Goal: Task Accomplishment & Management: Manage account settings

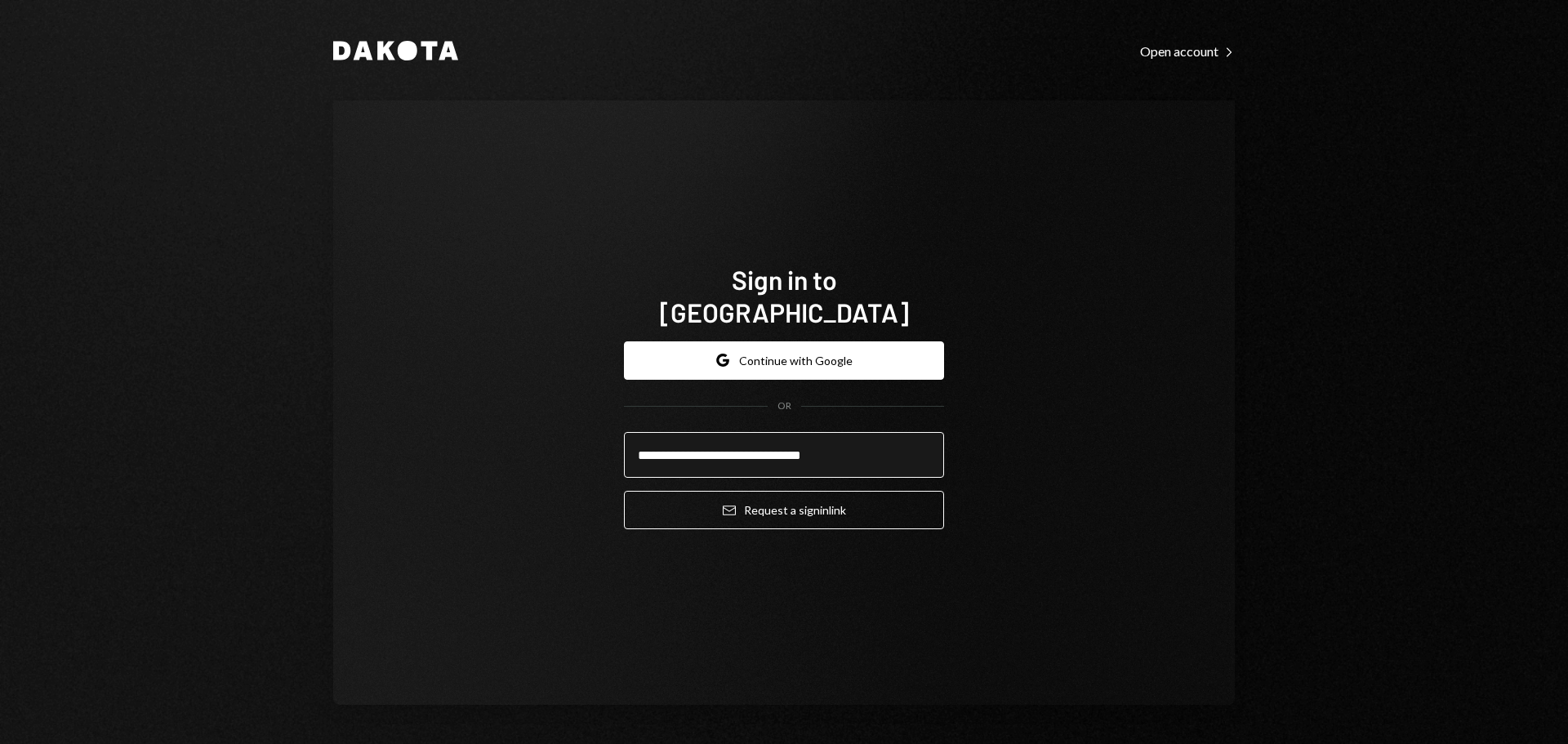
click at [710, 436] on input "**********" at bounding box center [784, 455] width 320 height 46
type input "**********"
drag, startPoint x: 1054, startPoint y: 561, endPoint x: 924, endPoint y: 551, distance: 130.4
click at [1055, 562] on div "**********" at bounding box center [784, 403] width 901 height 604
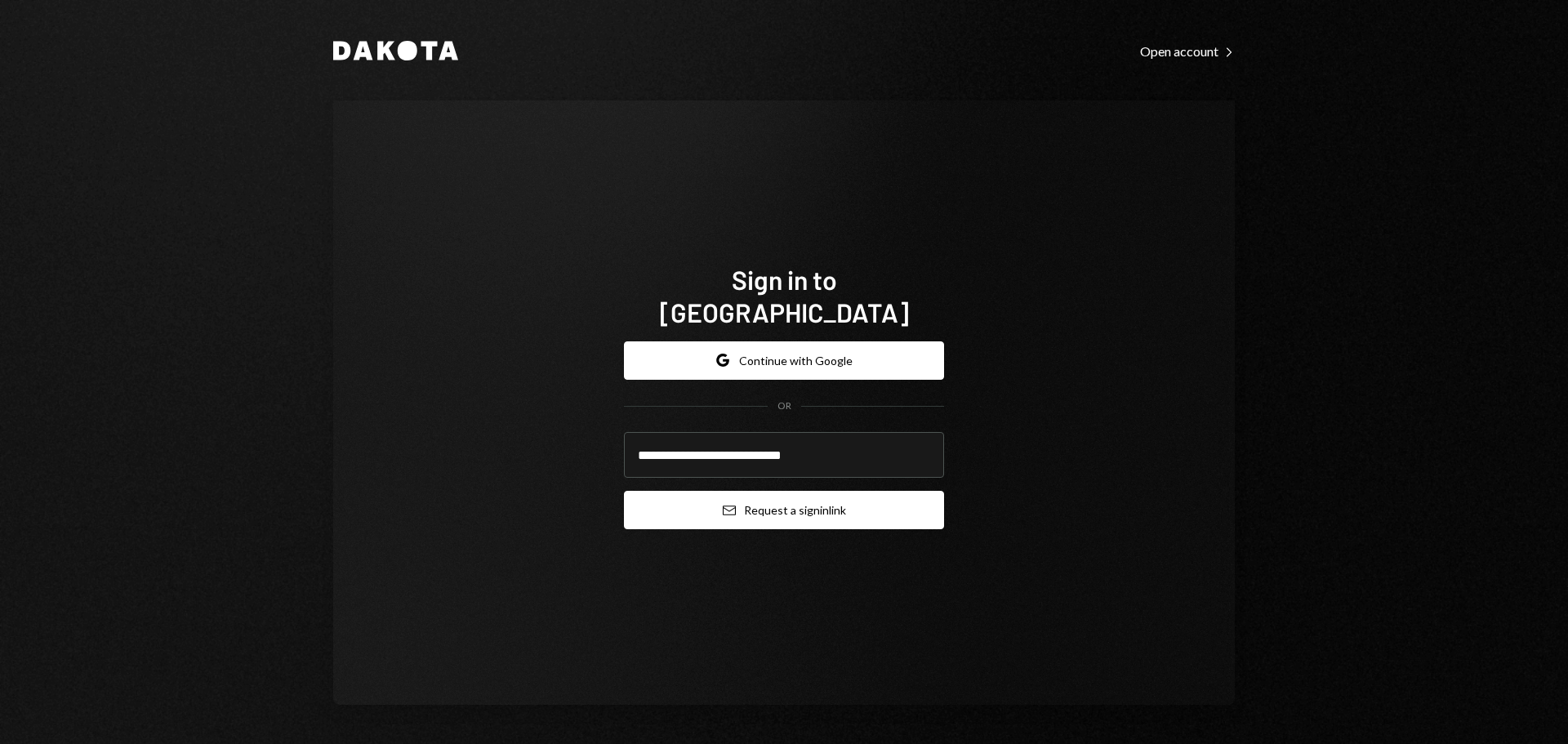
click at [798, 503] on button "Email Request a sign in link" at bounding box center [784, 510] width 320 height 38
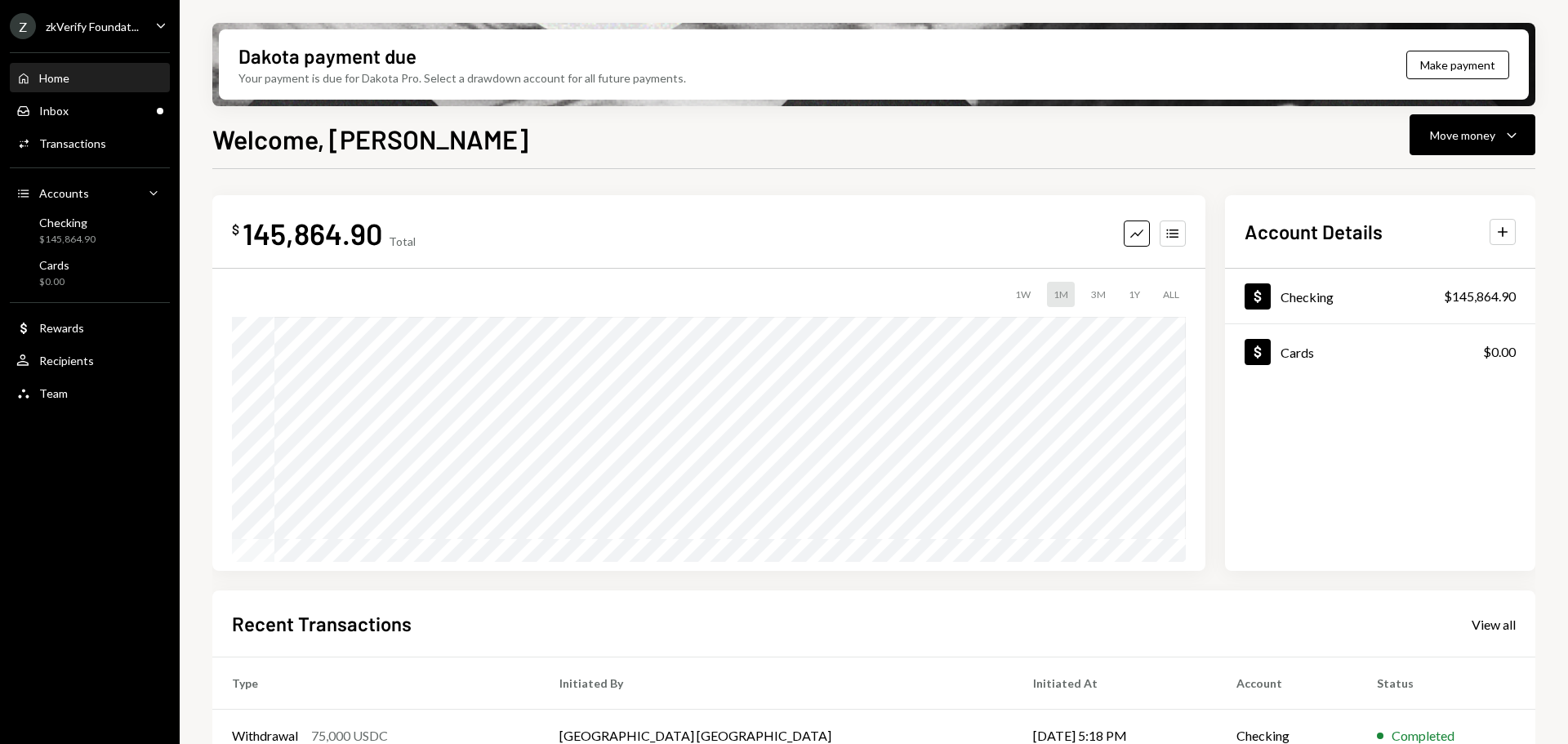
click at [82, 32] on div "zkVerify Foundat..." at bounding box center [92, 27] width 93 height 14
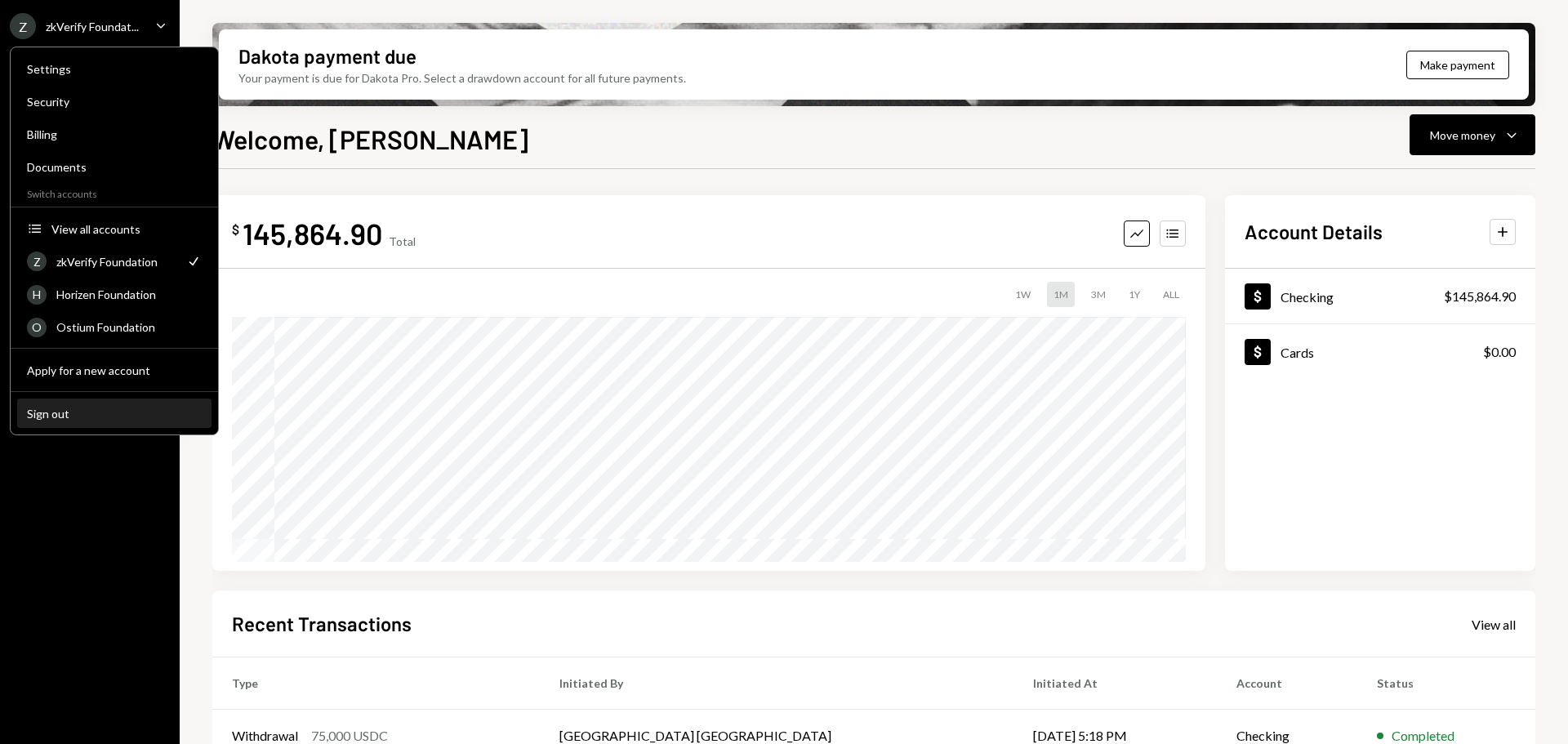
click at [102, 412] on div "Sign out" at bounding box center [114, 414] width 175 height 14
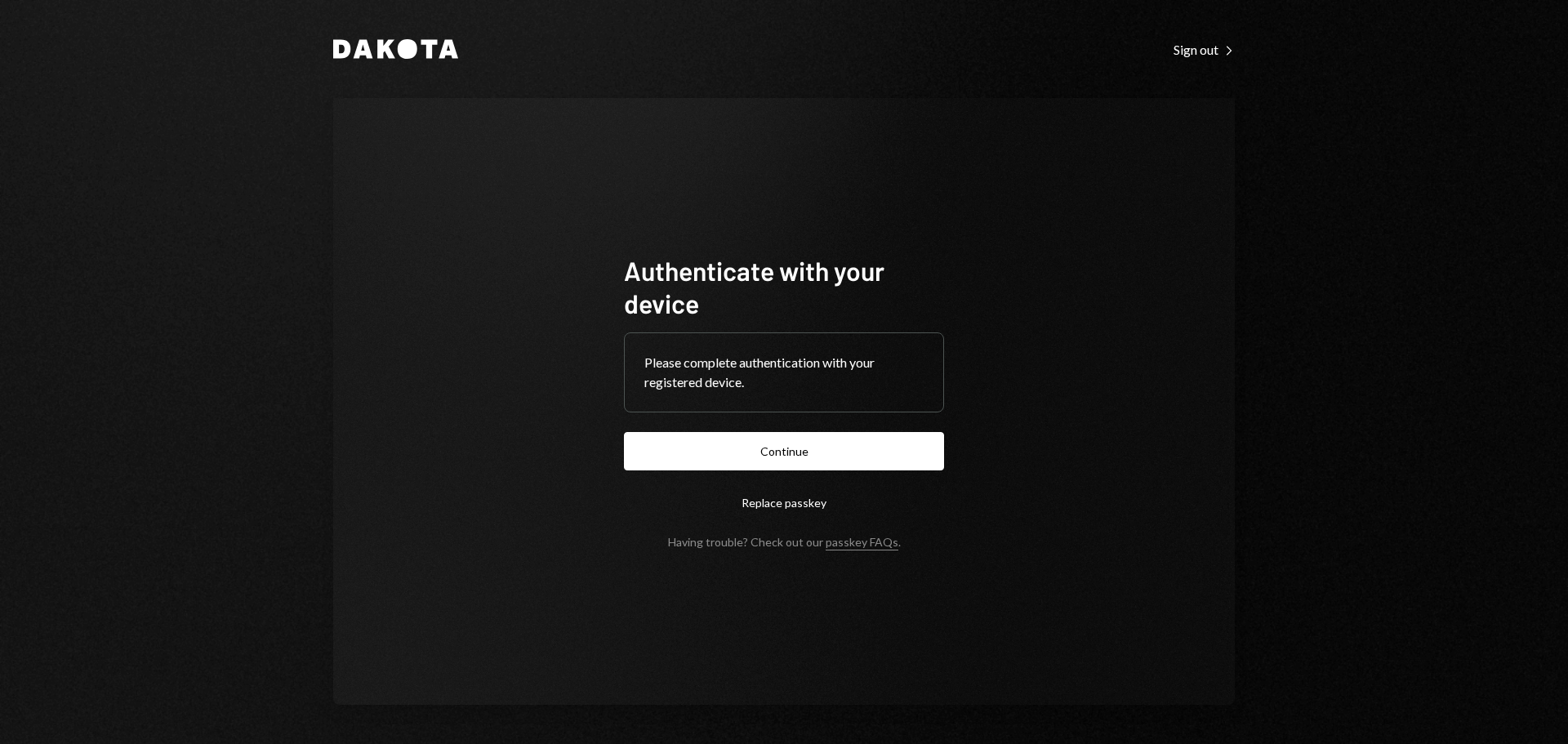
drag, startPoint x: 875, startPoint y: 476, endPoint x: 867, endPoint y: 479, distance: 8.5
click at [875, 476] on form "Authenticate with your device Please complete authentication with your register…" at bounding box center [784, 401] width 320 height 295
click at [839, 469] on button "Continue" at bounding box center [784, 452] width 320 height 38
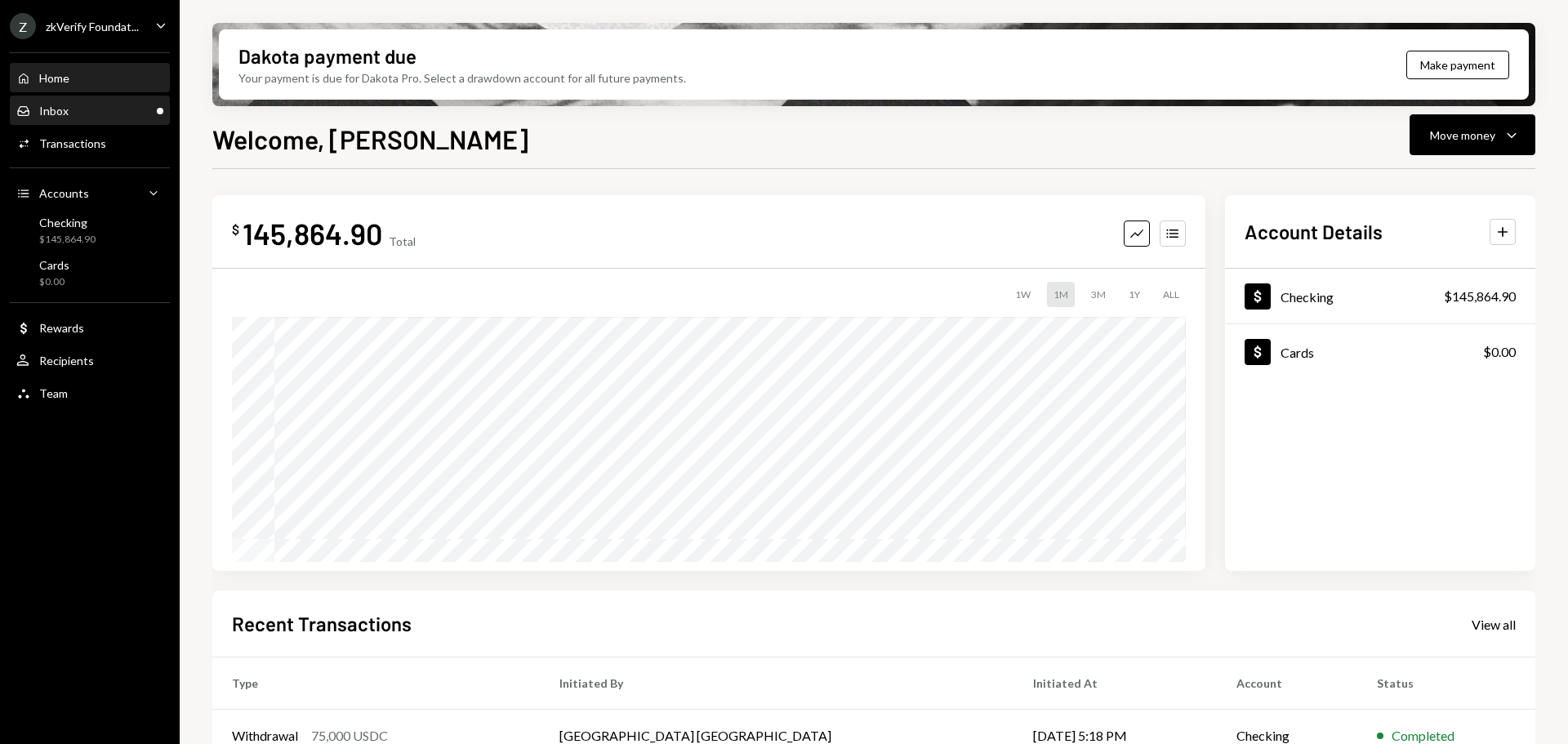
click at [71, 112] on div "Inbox Inbox" at bounding box center [90, 111] width 147 height 15
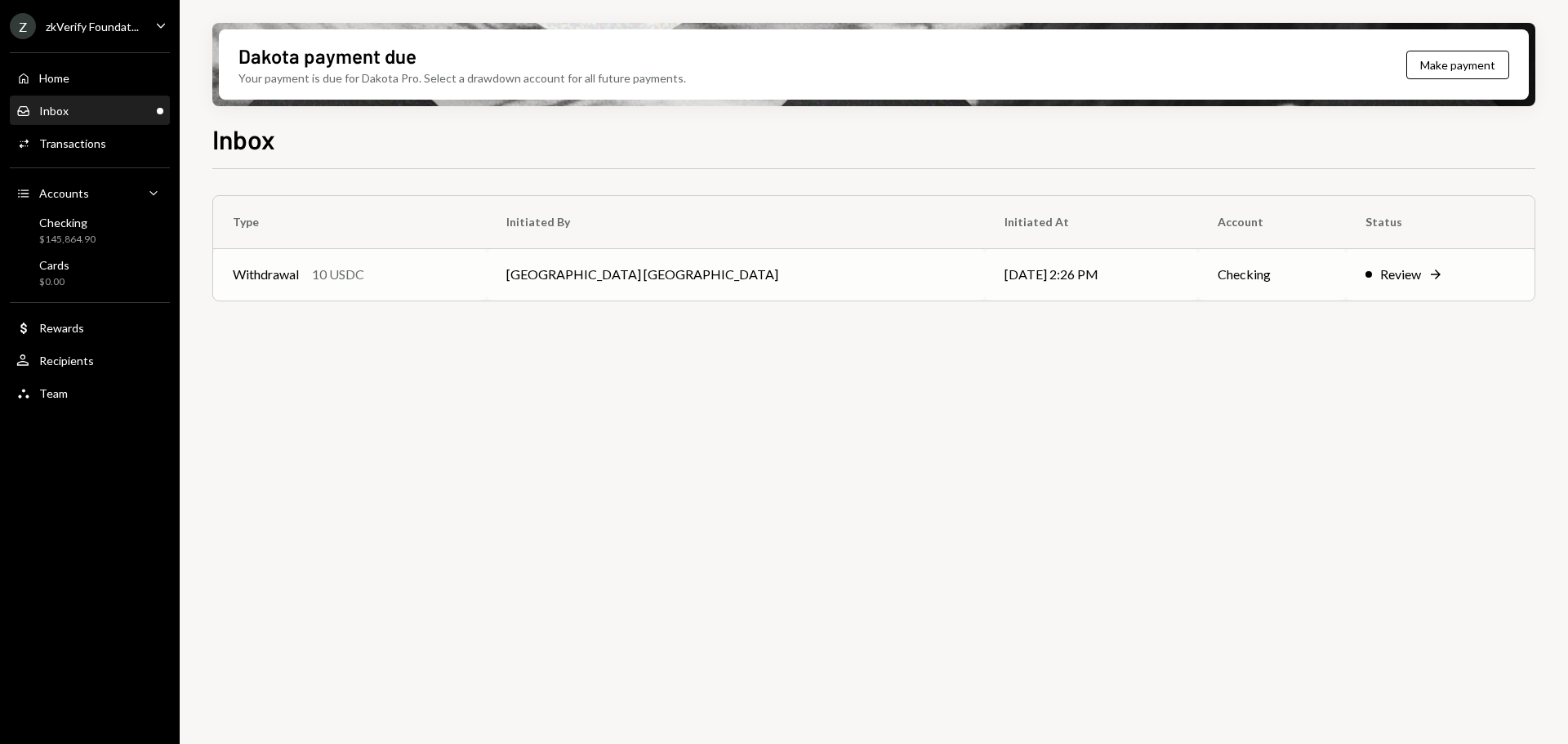
click at [467, 272] on div "Withdrawal 10 USDC" at bounding box center [349, 275] width 234 height 20
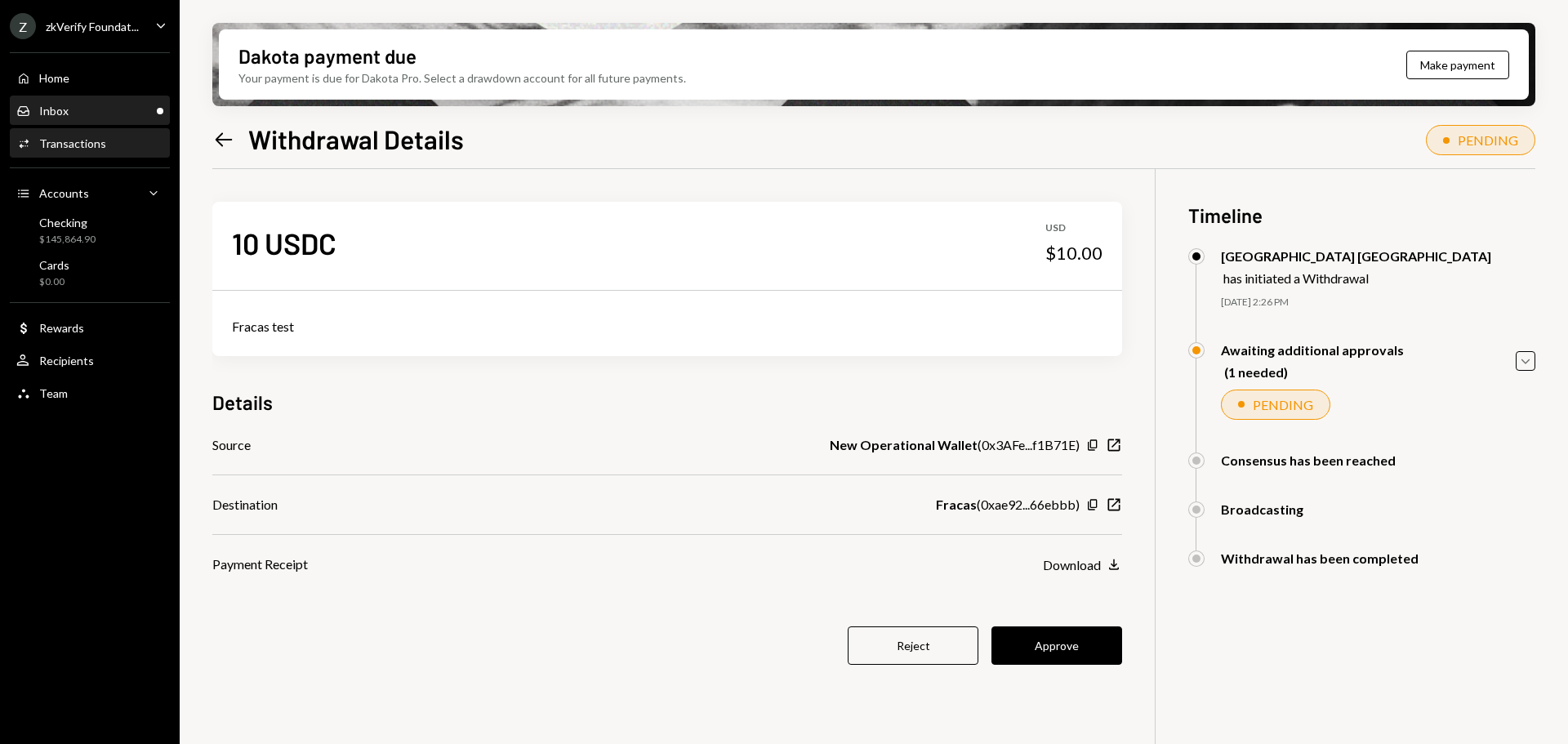
click at [95, 119] on div "Inbox Inbox" at bounding box center [90, 110] width 147 height 27
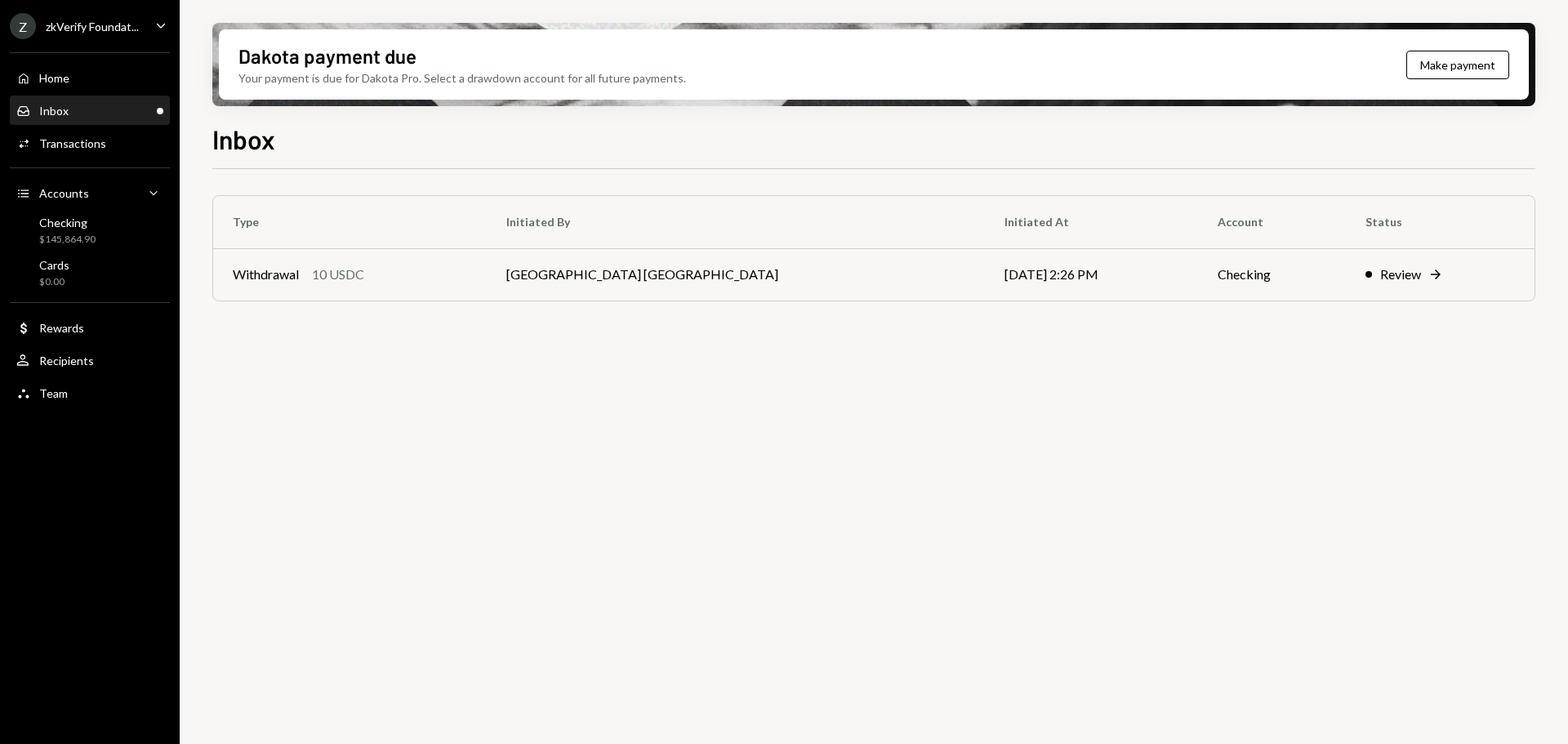
click at [111, 31] on div "zkVerify Foundat..." at bounding box center [92, 27] width 93 height 14
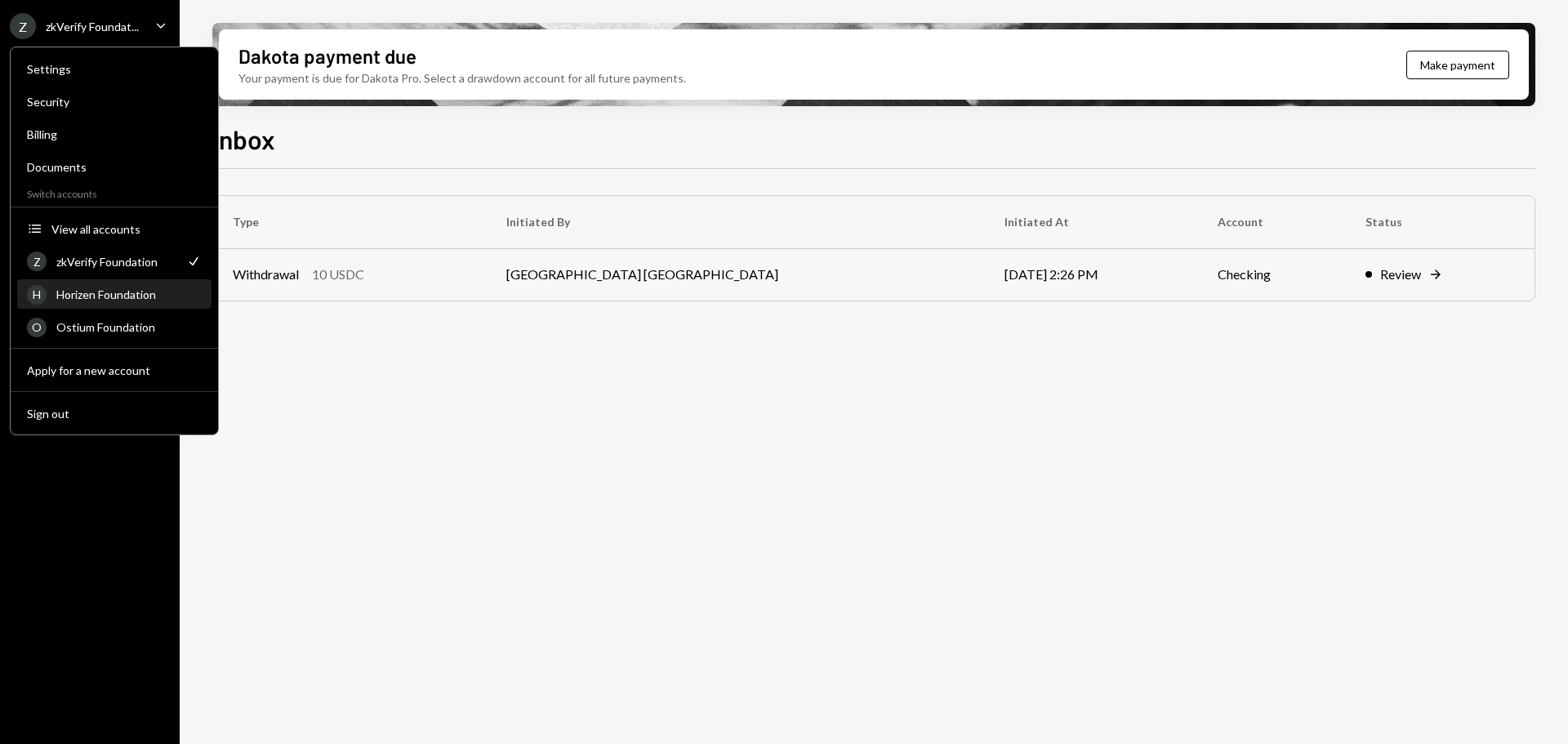
click at [124, 296] on div "Horizen Foundation" at bounding box center [129, 294] width 145 height 14
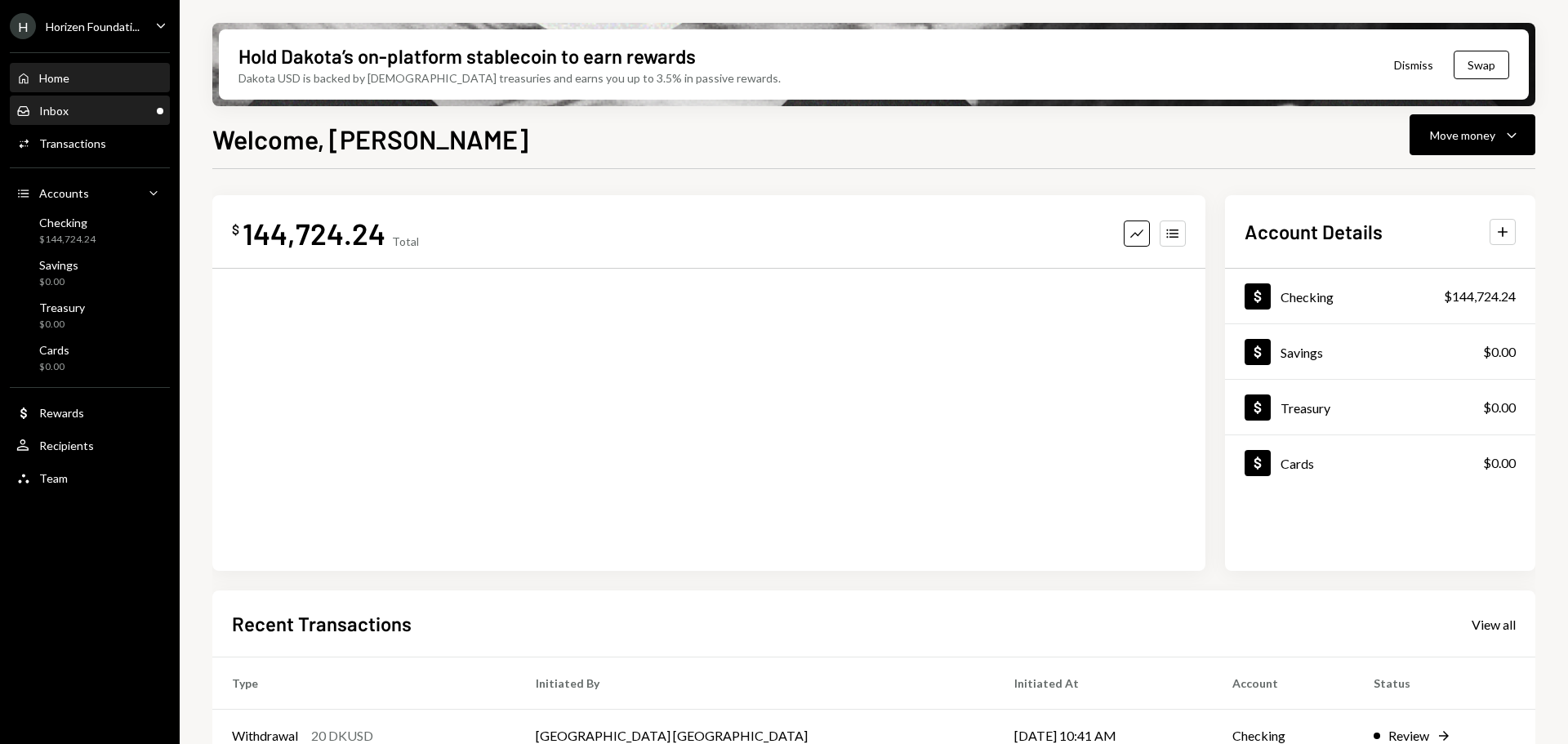
click at [71, 122] on div "Inbox Inbox" at bounding box center [90, 110] width 147 height 27
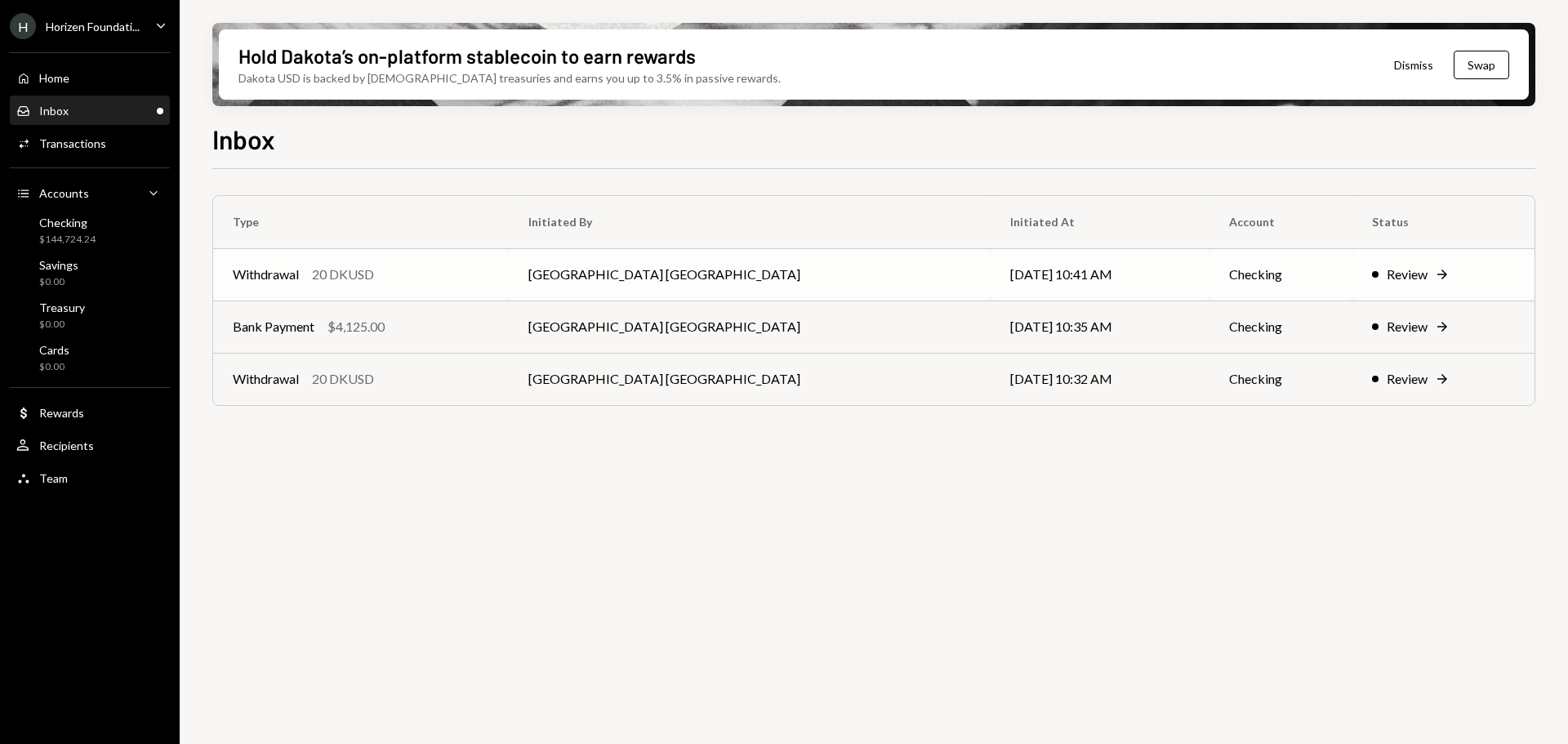
click at [489, 281] on div "Withdrawal 20 DKUSD" at bounding box center [360, 275] width 256 height 20
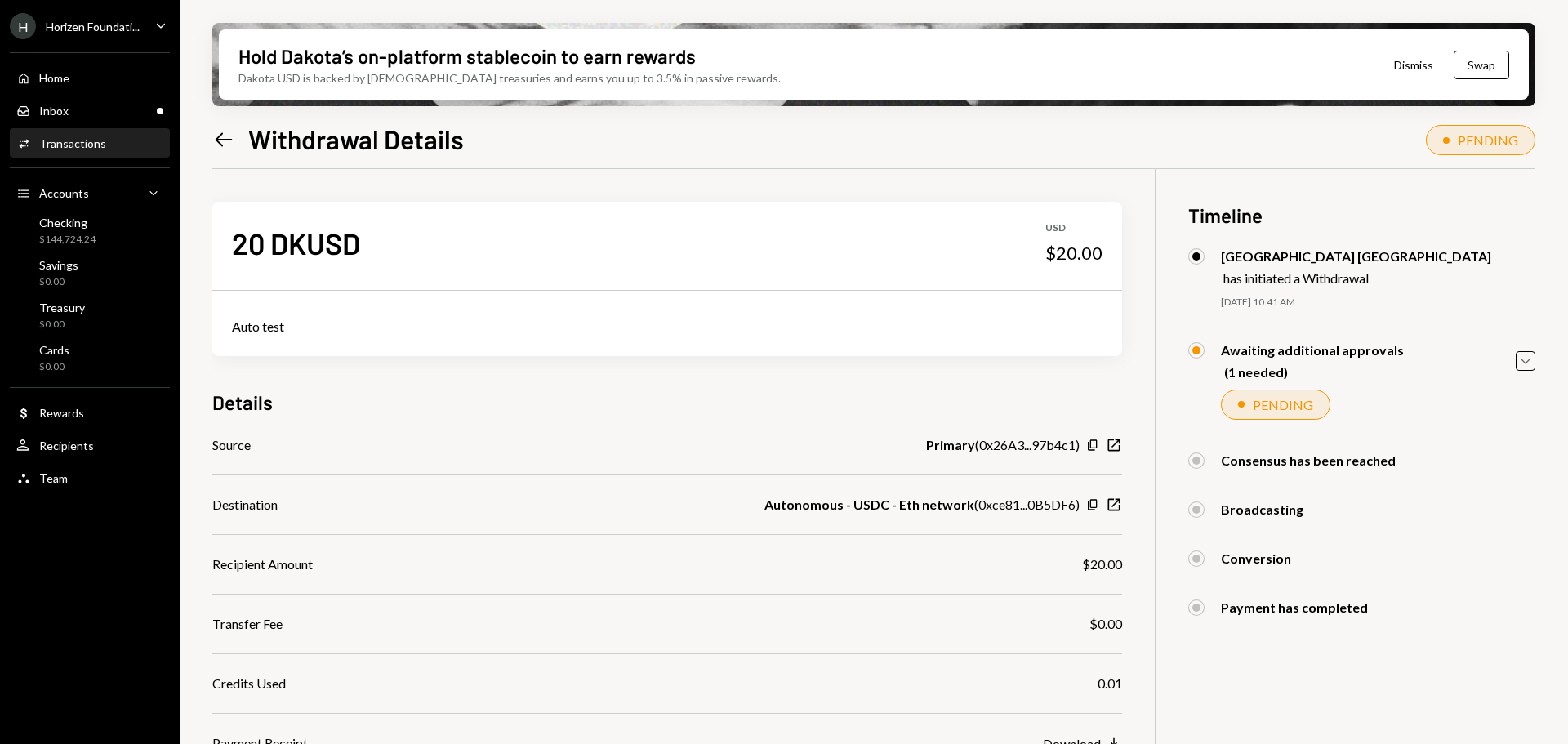
scroll to position [130, 0]
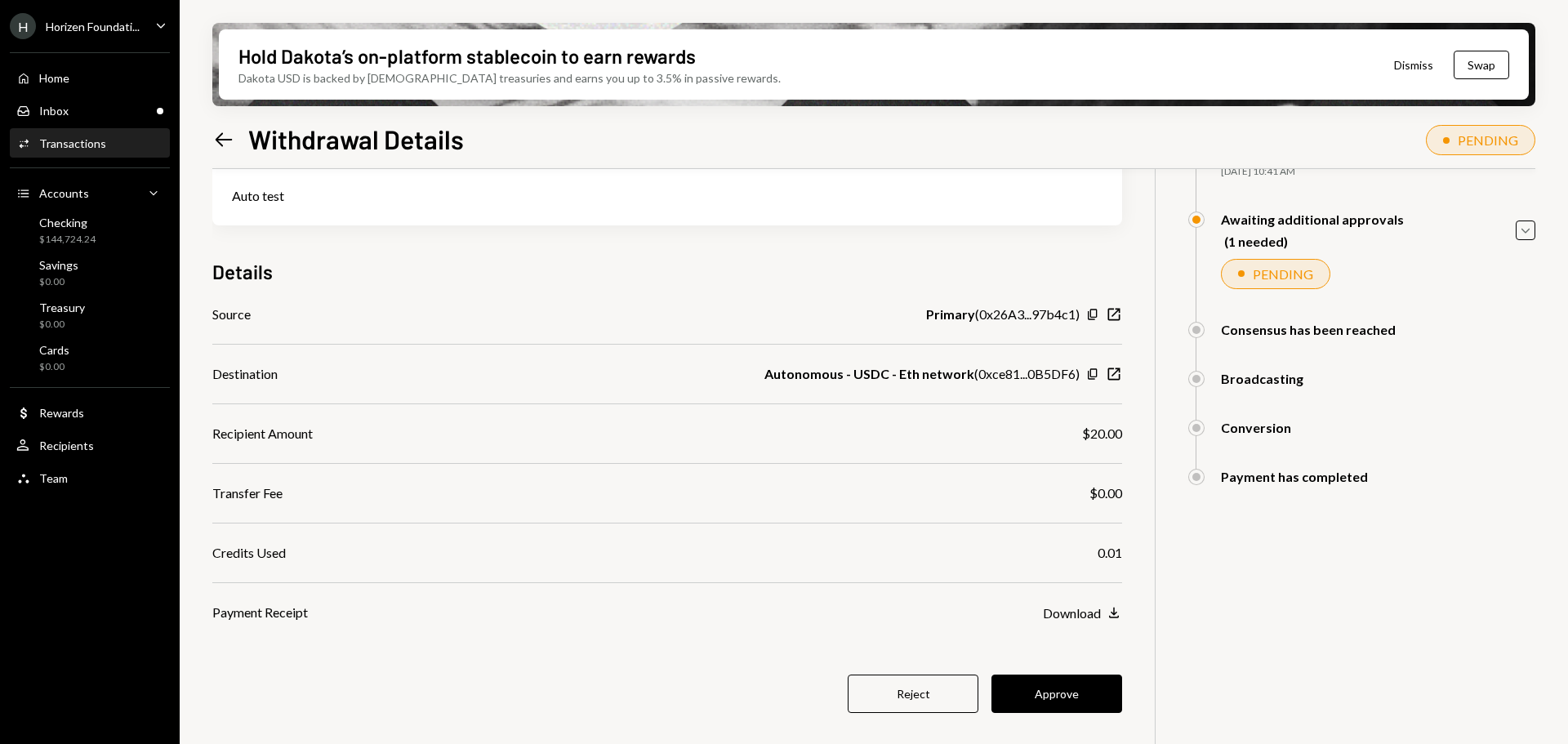
click at [212, 134] on div "Hold Dakota’s on-platform stablecoin to earn rewards Dakota USD is backed by U.…" at bounding box center [873, 372] width 1389 height 744
click at [85, 117] on div "Inbox Inbox" at bounding box center [90, 111] width 147 height 15
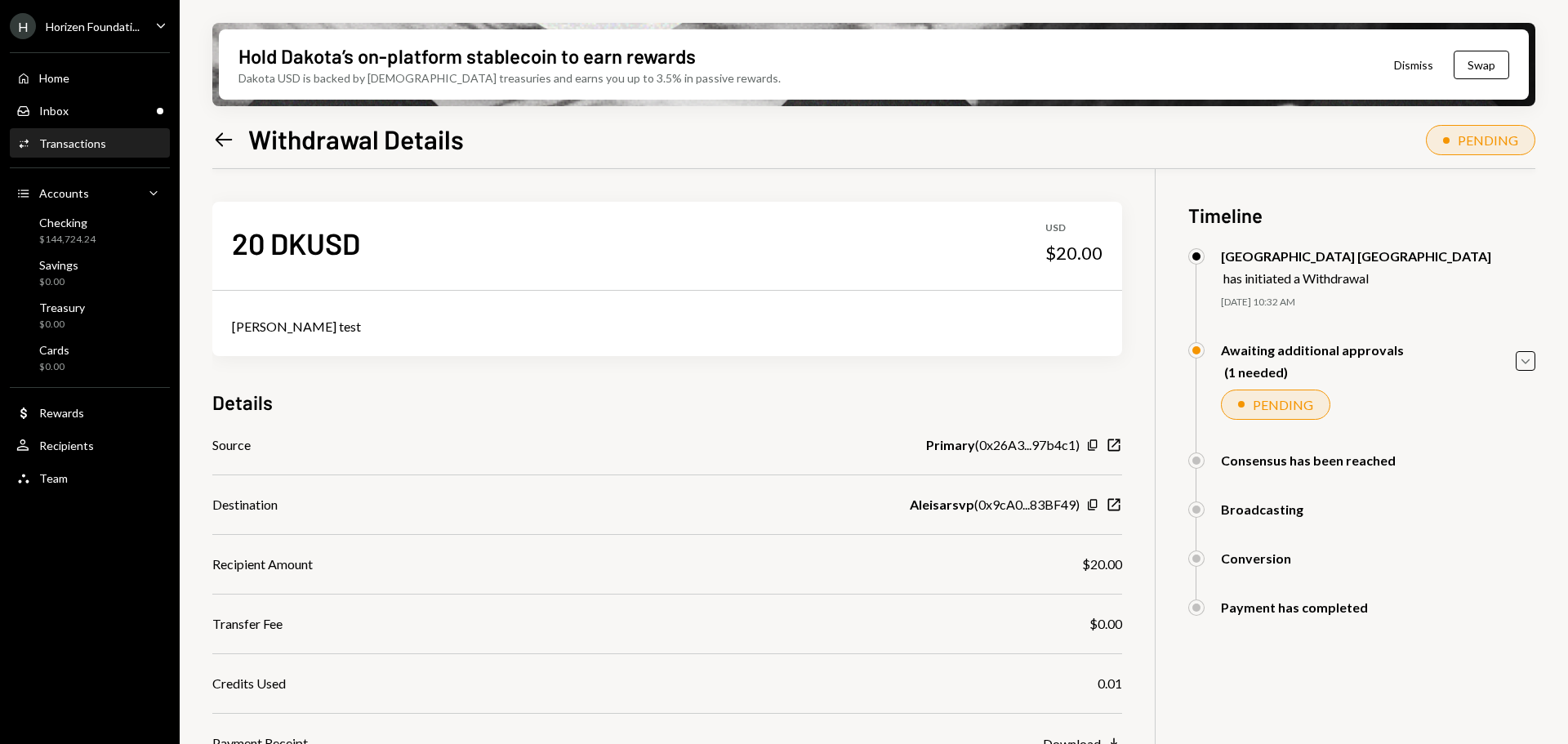
scroll to position [130, 0]
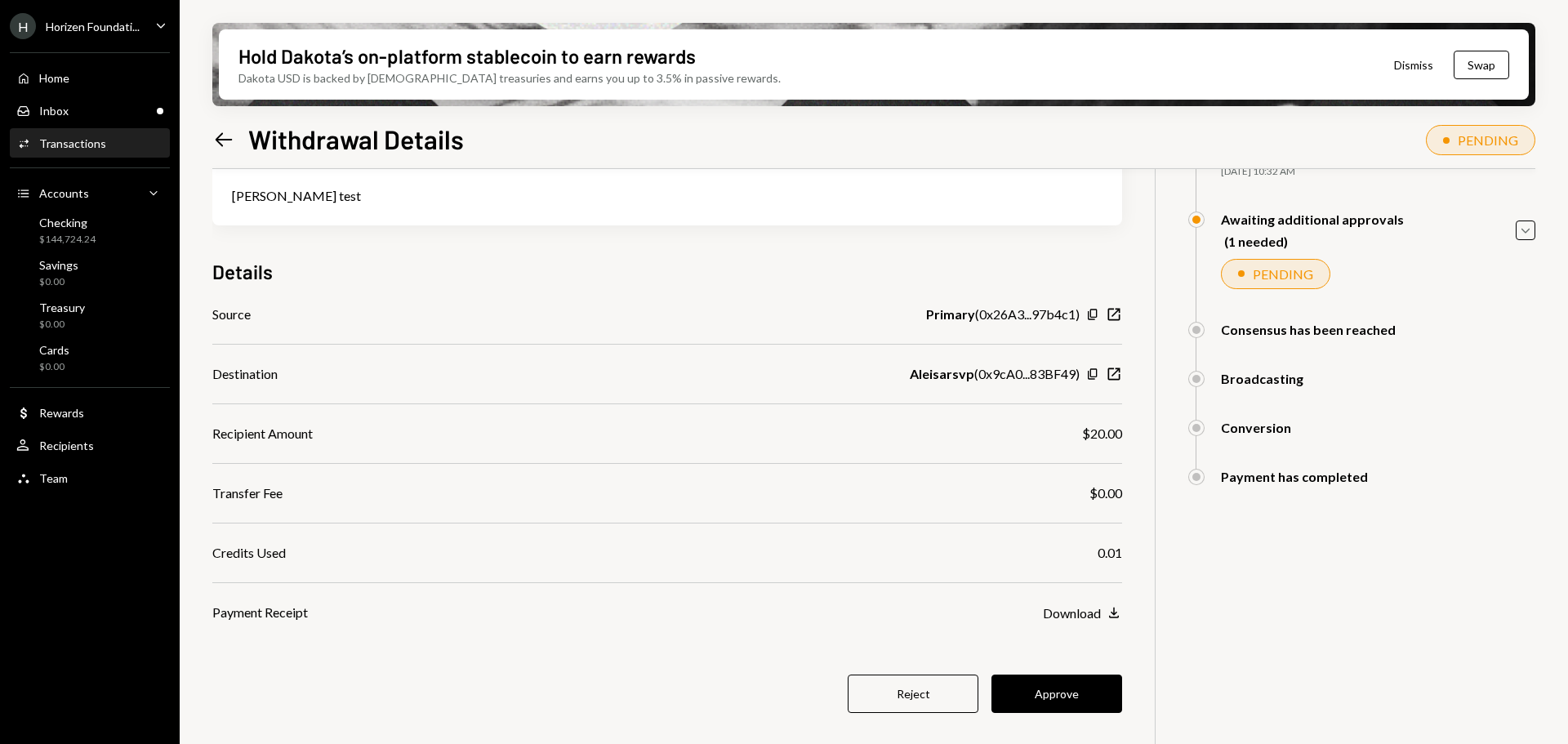
click at [1029, 681] on button "Approve" at bounding box center [1057, 694] width 130 height 38
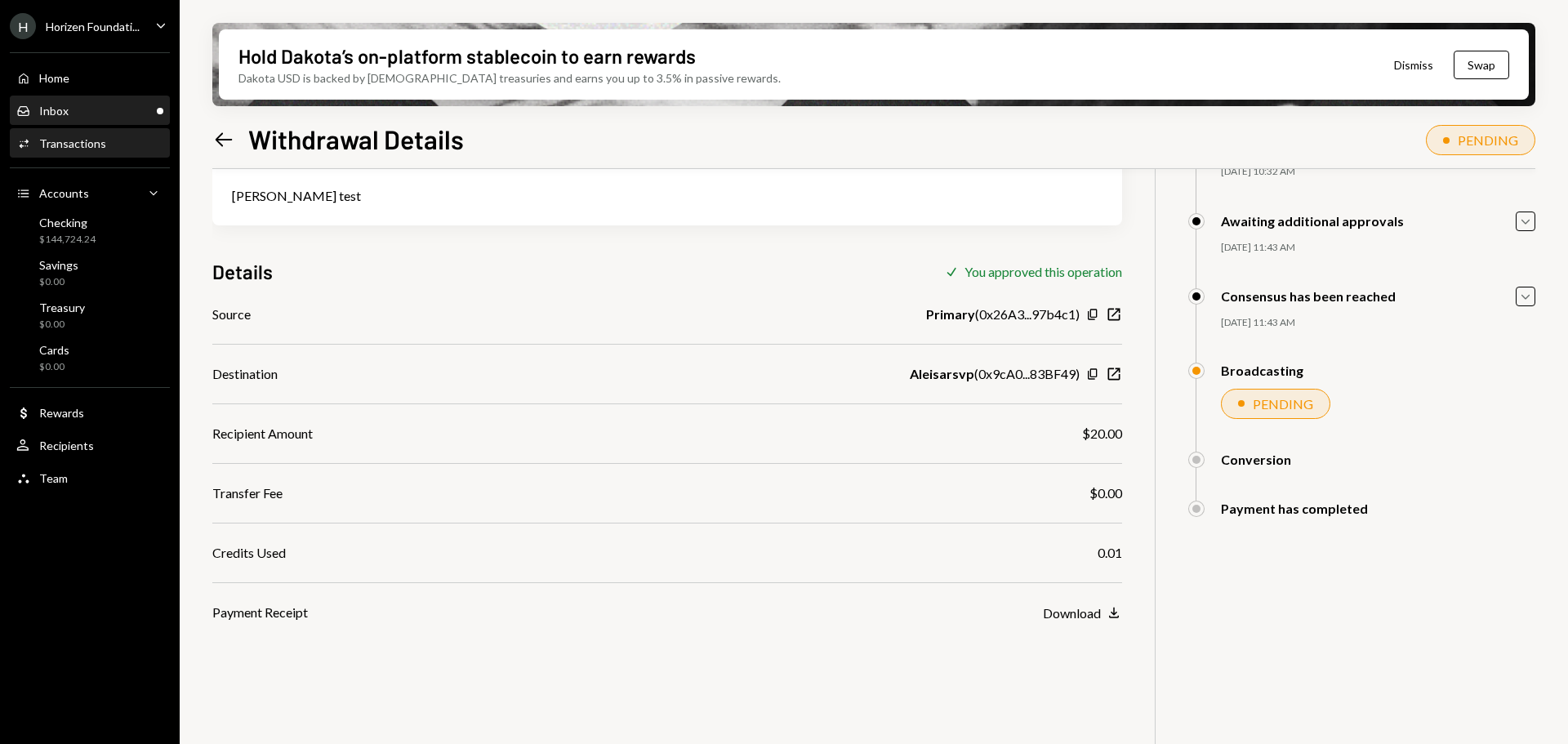
click at [115, 117] on div "Inbox Inbox" at bounding box center [90, 111] width 147 height 15
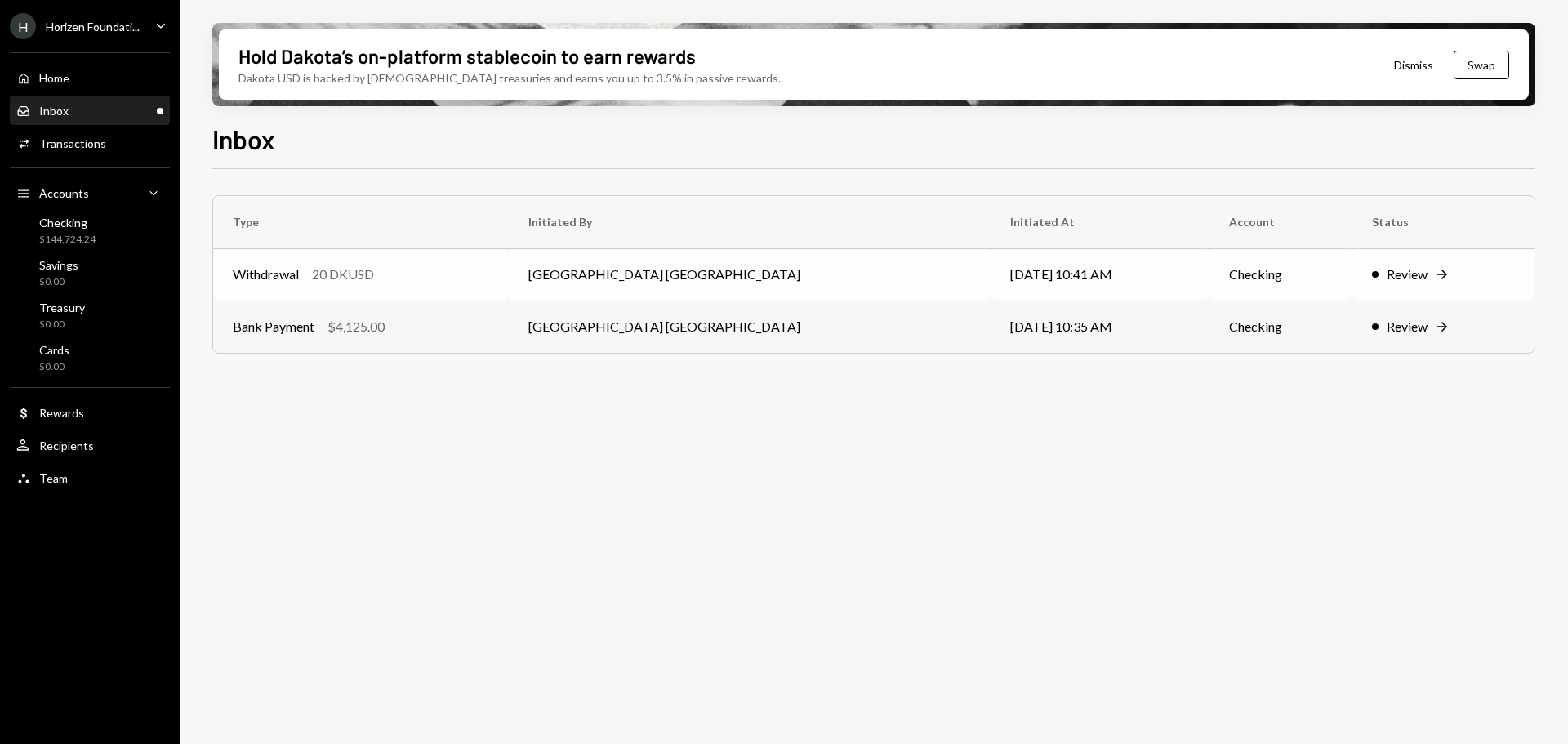
click at [364, 281] on div "20 DKUSD" at bounding box center [343, 275] width 62 height 20
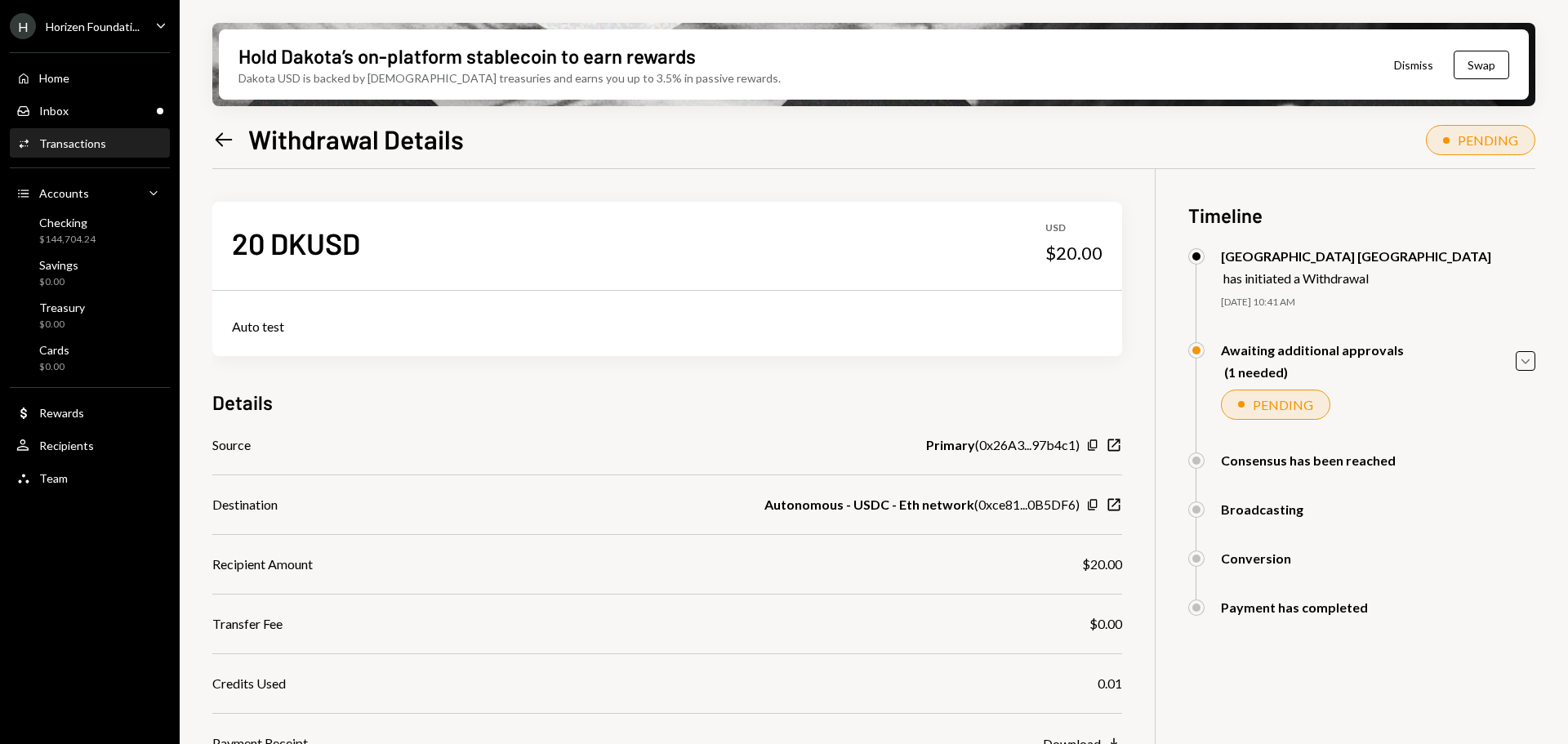
scroll to position [130, 0]
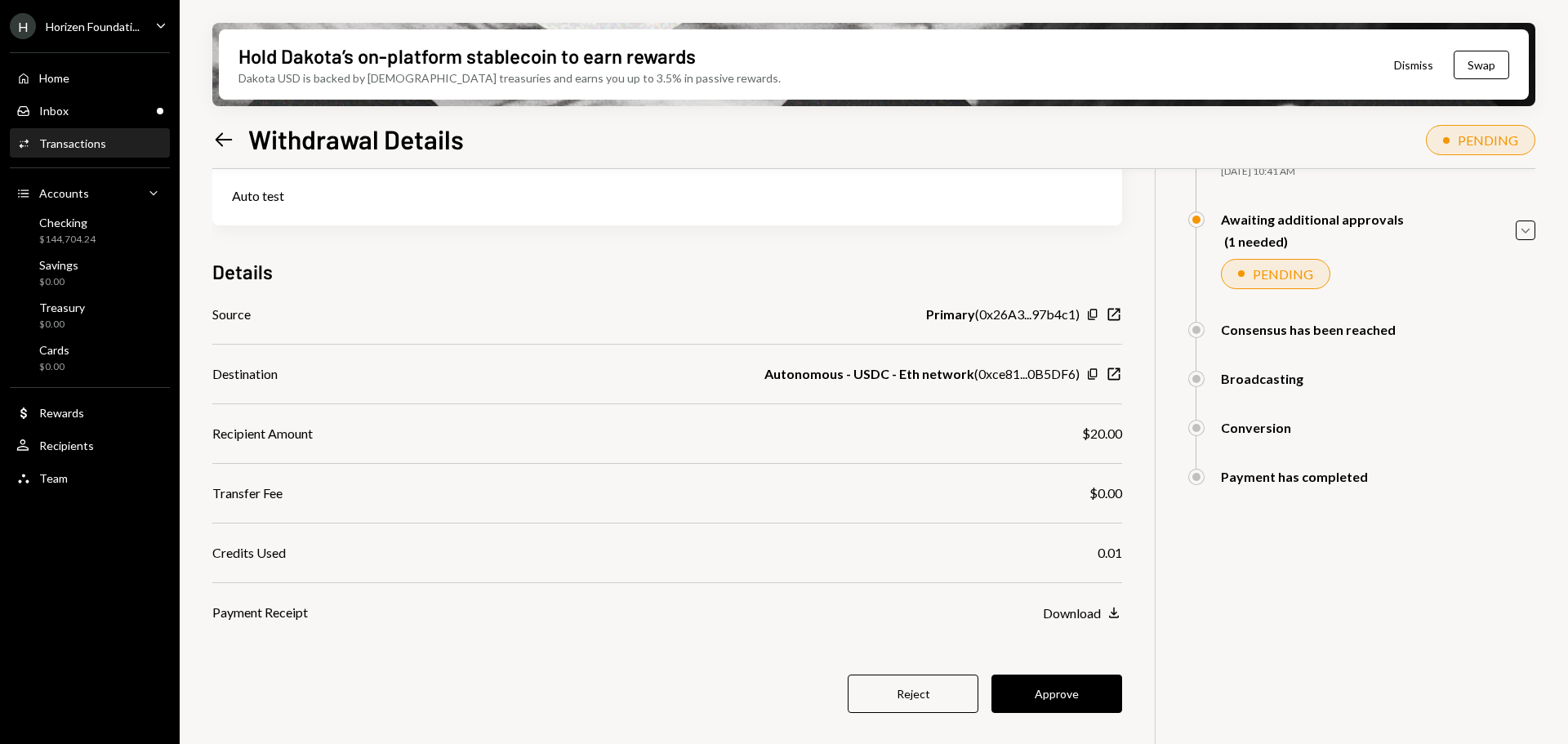
click at [1070, 708] on button "Approve" at bounding box center [1057, 694] width 130 height 38
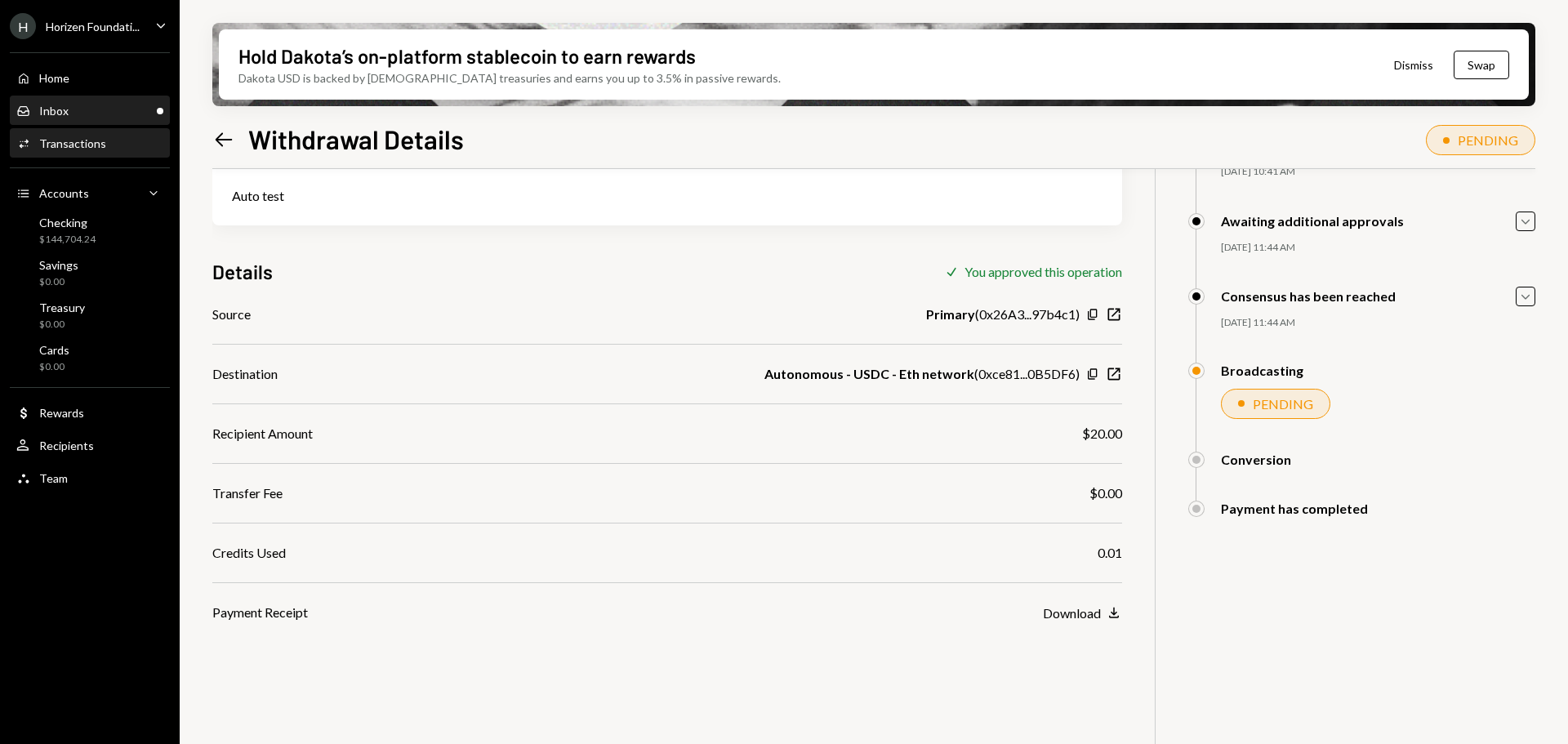
click at [53, 117] on div "Inbox" at bounding box center [53, 110] width 29 height 14
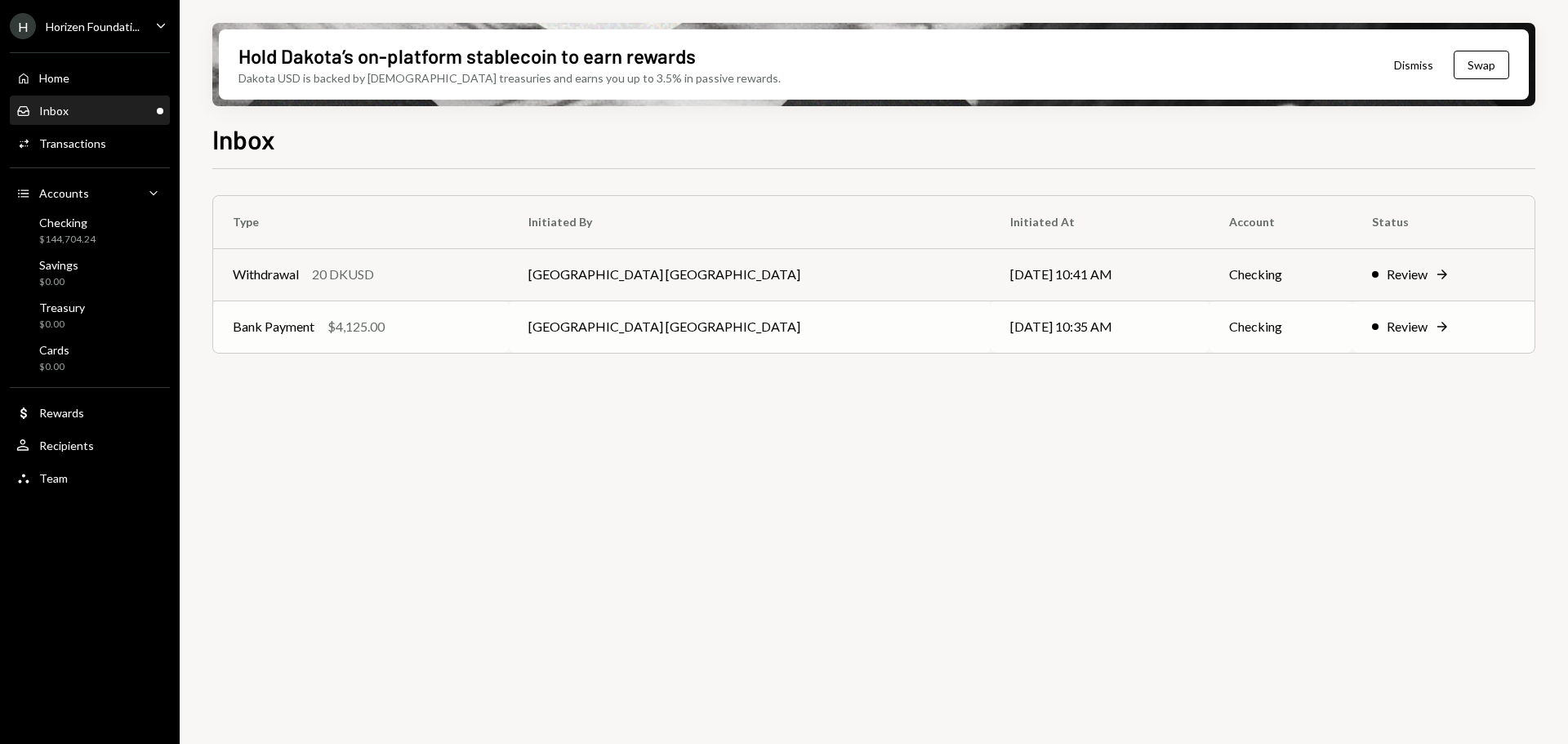
click at [489, 333] on div "Bank Payment $4,125.00" at bounding box center [360, 327] width 256 height 20
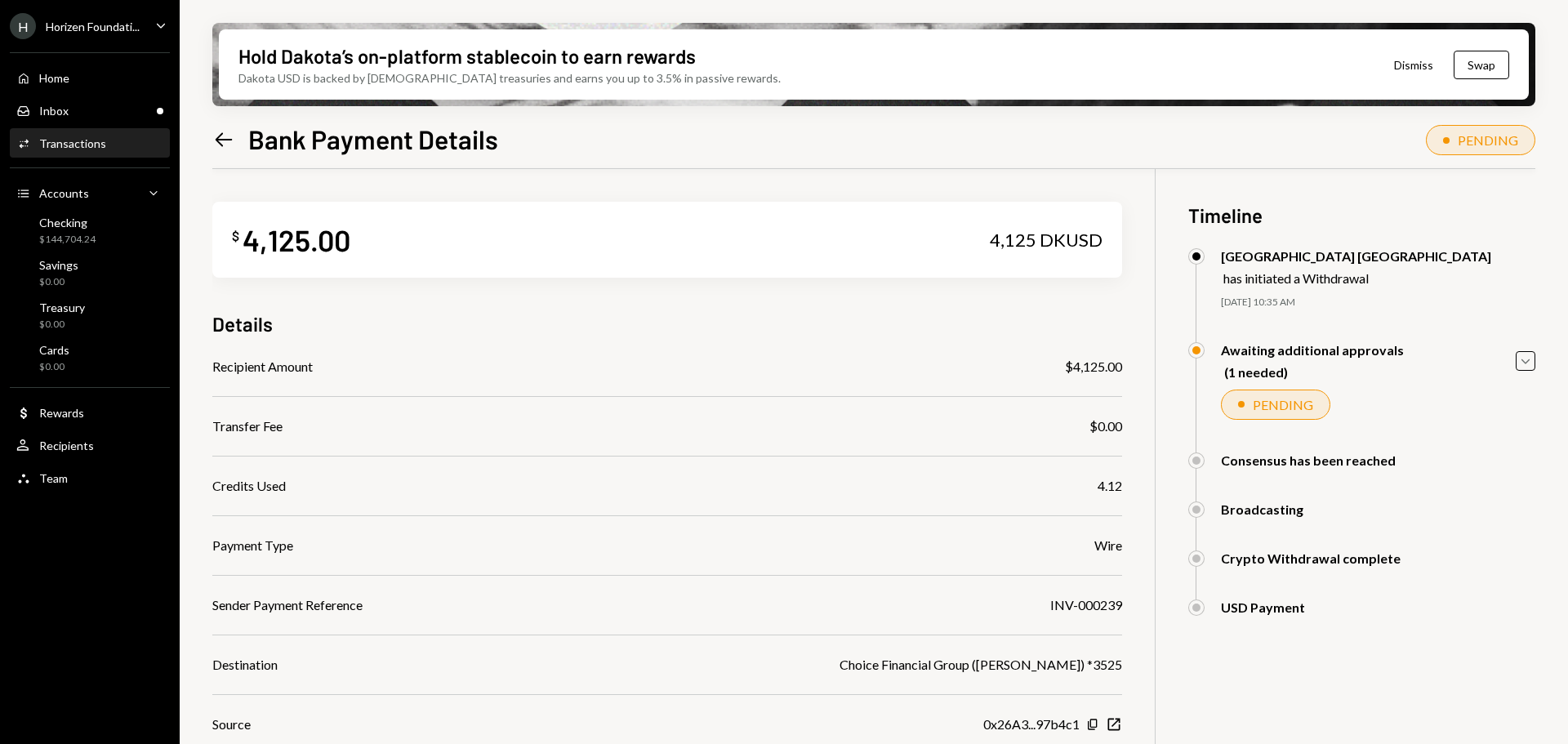
scroll to position [154, 0]
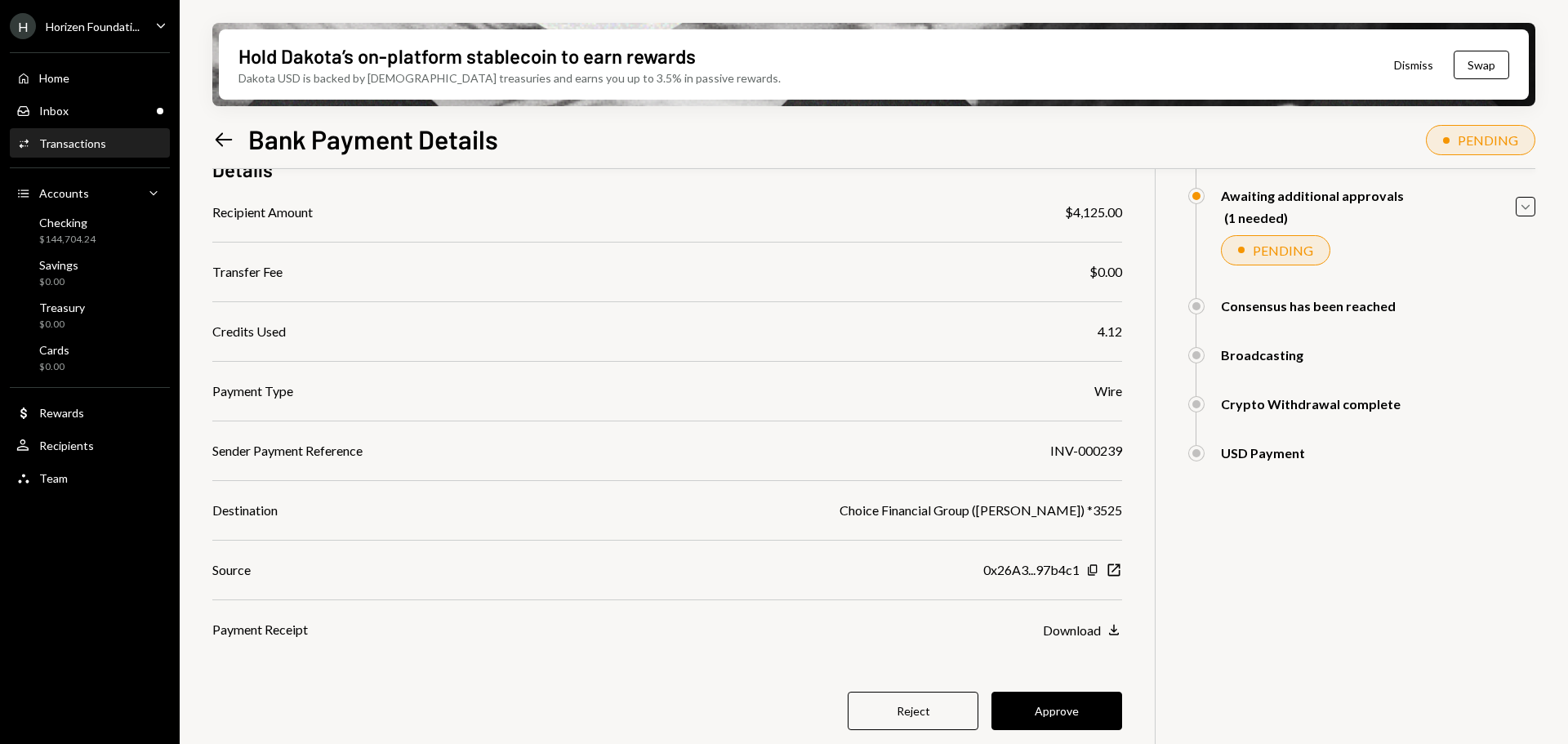
drag, startPoint x: 1072, startPoint y: 635, endPoint x: 670, endPoint y: 619, distance: 402.3
click at [670, 619] on div "Recipient Amount $4,125.00 Transfer Fee $0.00 Credits Used 4.12 Payment Type Wi…" at bounding box center [667, 421] width 910 height 437
click at [1087, 710] on button "Approve" at bounding box center [1057, 711] width 130 height 38
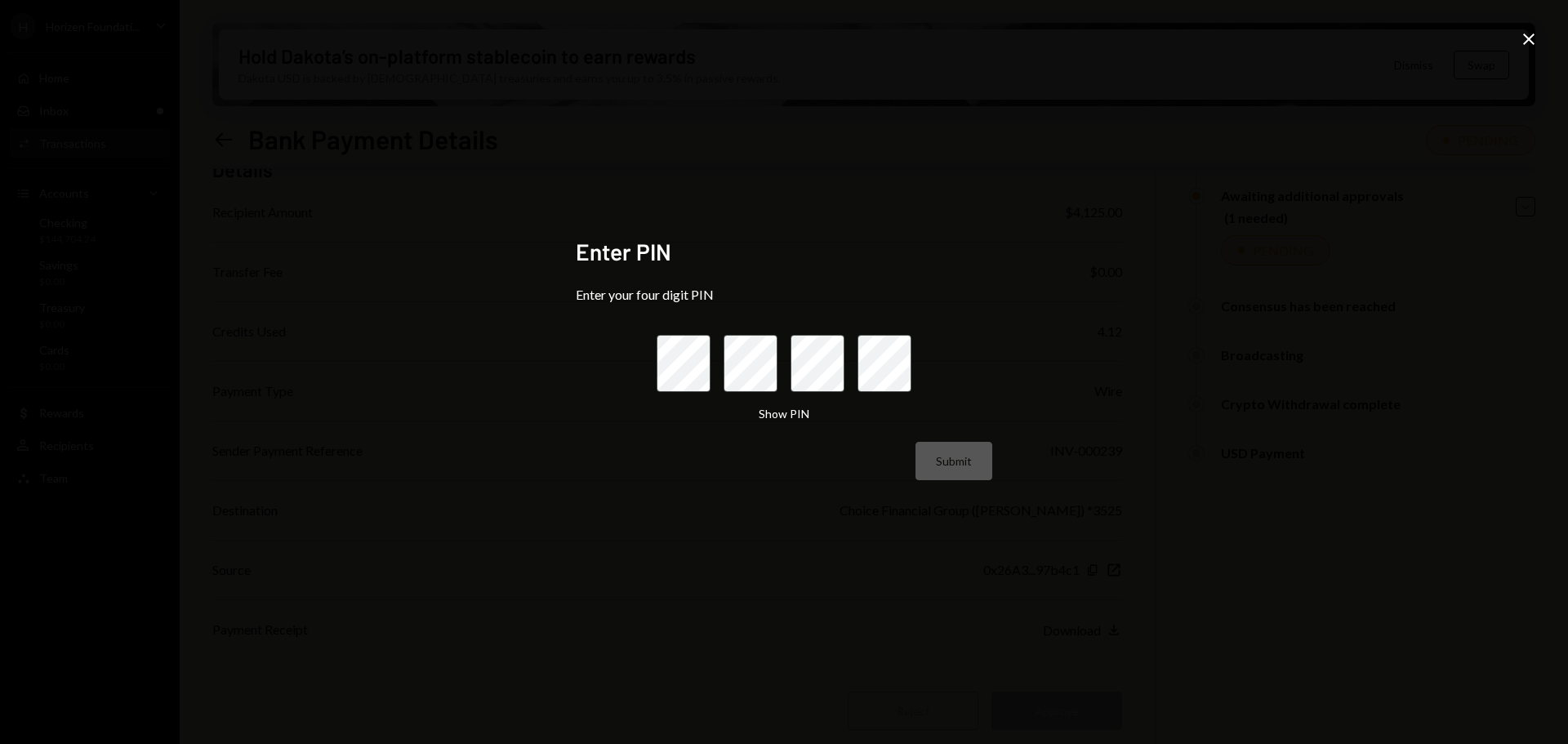
click at [1528, 37] on icon "Close" at bounding box center [1529, 39] width 20 height 20
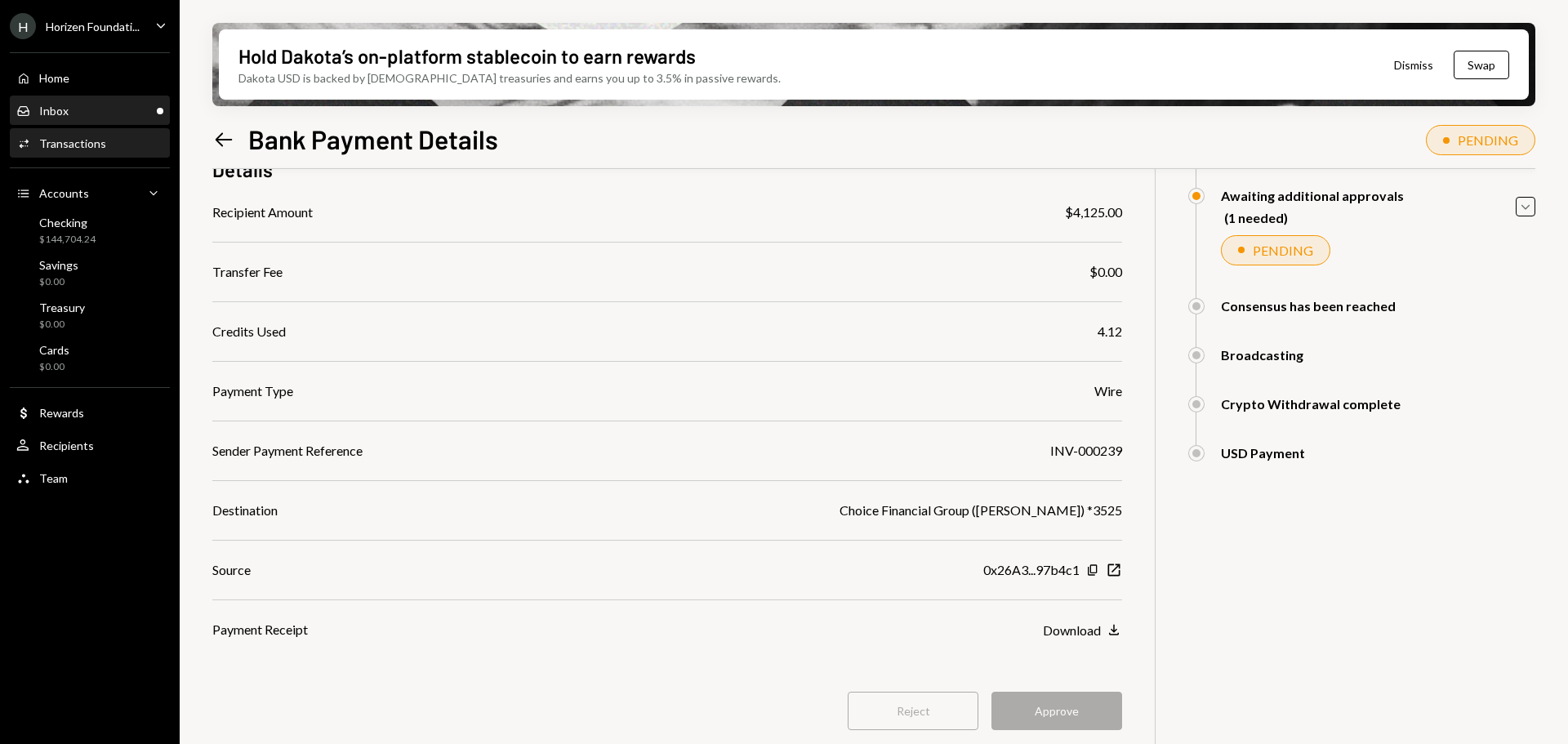
click at [60, 111] on div "Inbox" at bounding box center [53, 110] width 29 height 14
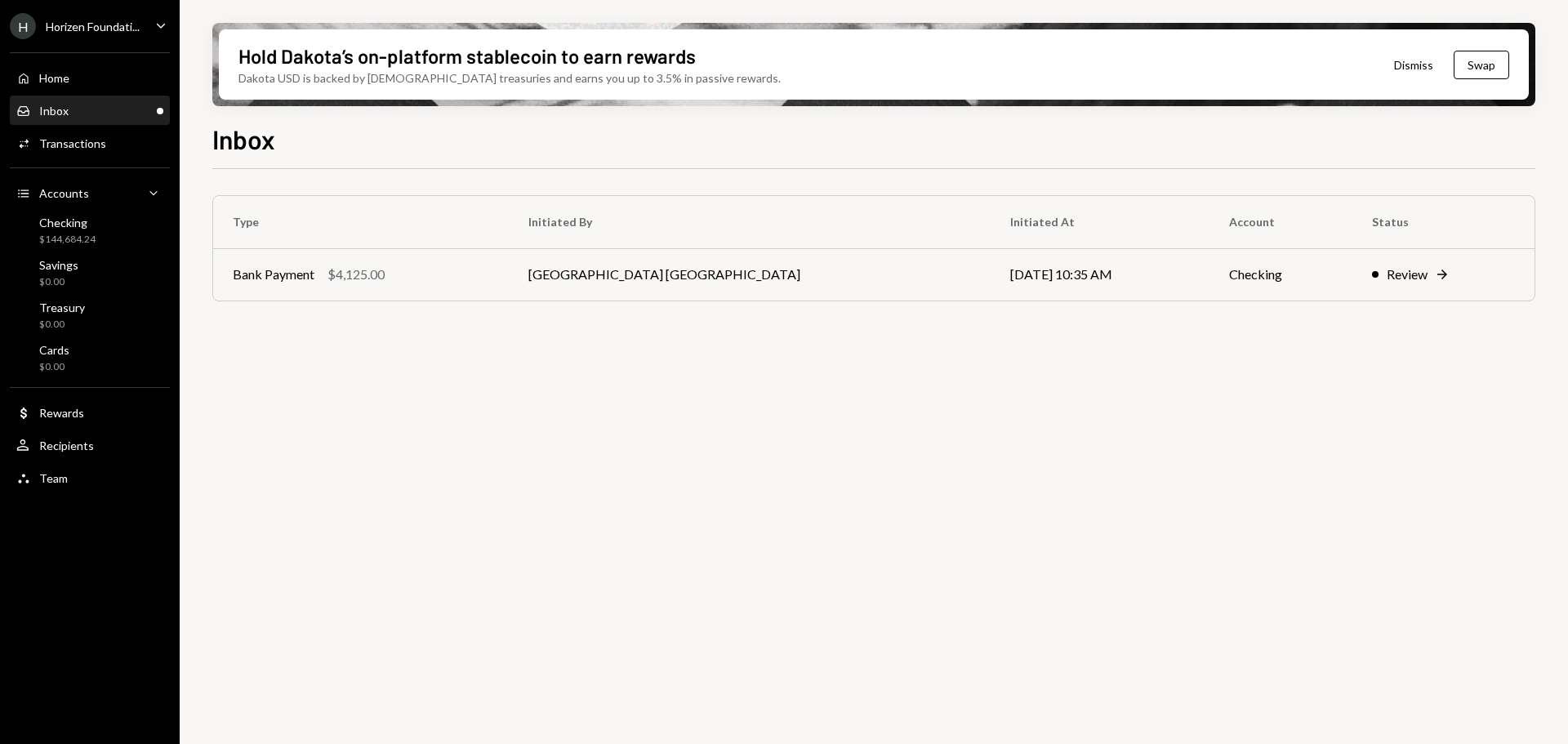
click at [554, 305] on div "Type Initiated By Initiated At Account Status Bank Payment $4,125.00 [GEOGRAPHI…" at bounding box center [874, 264] width 1323 height 139
click at [489, 284] on div "Bank Payment $4,125.00" at bounding box center [360, 275] width 256 height 20
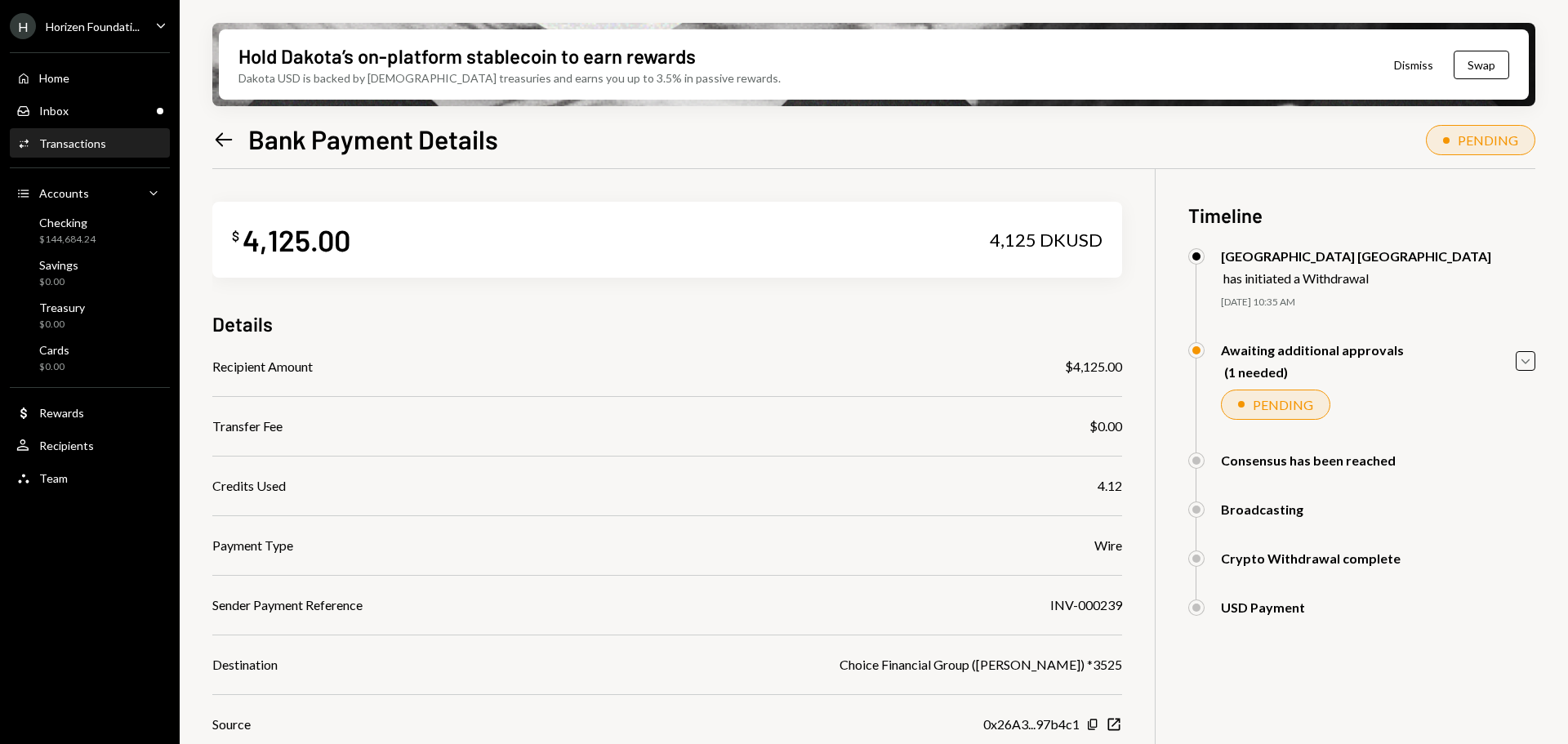
scroll to position [154, 0]
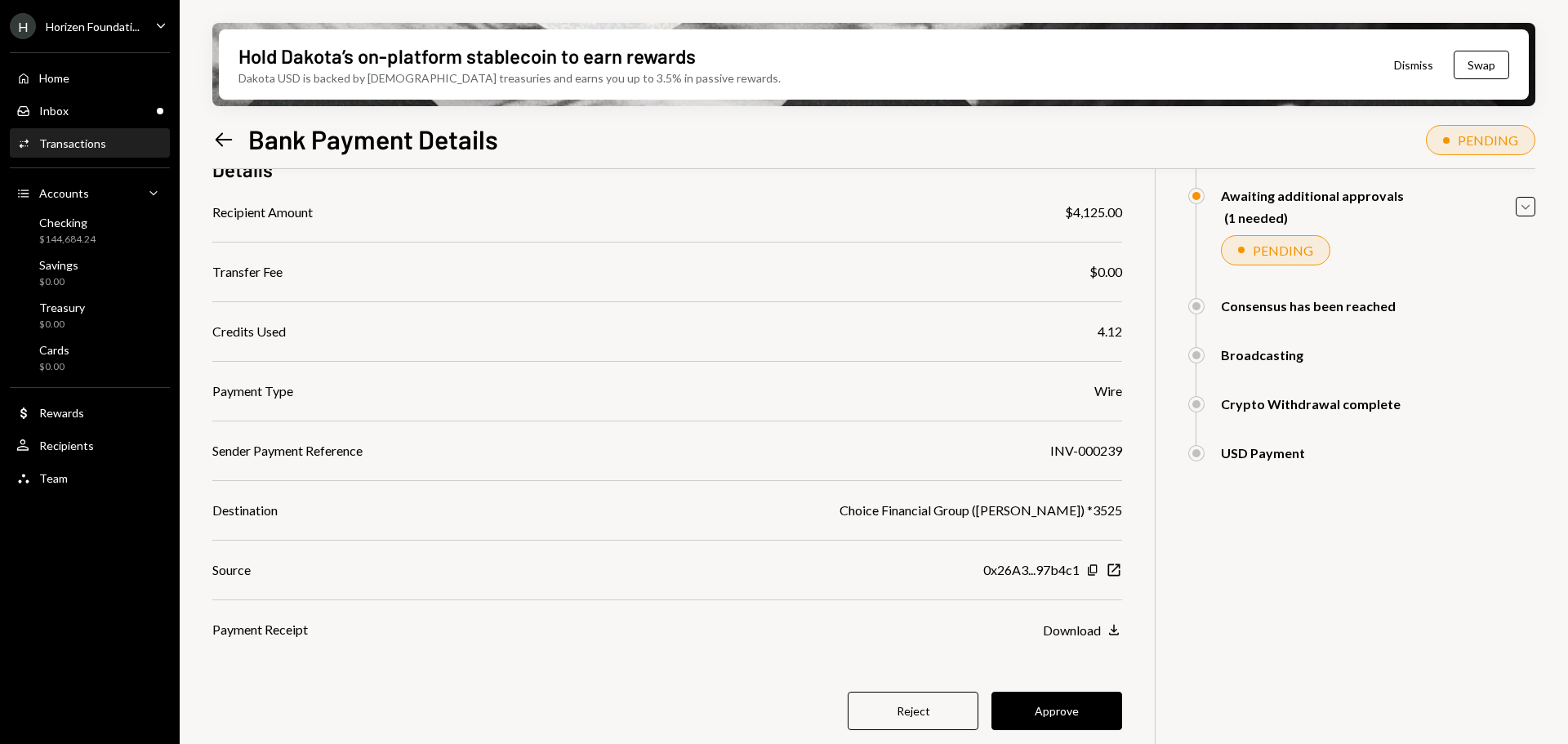
click at [1054, 717] on button "Approve" at bounding box center [1057, 711] width 130 height 38
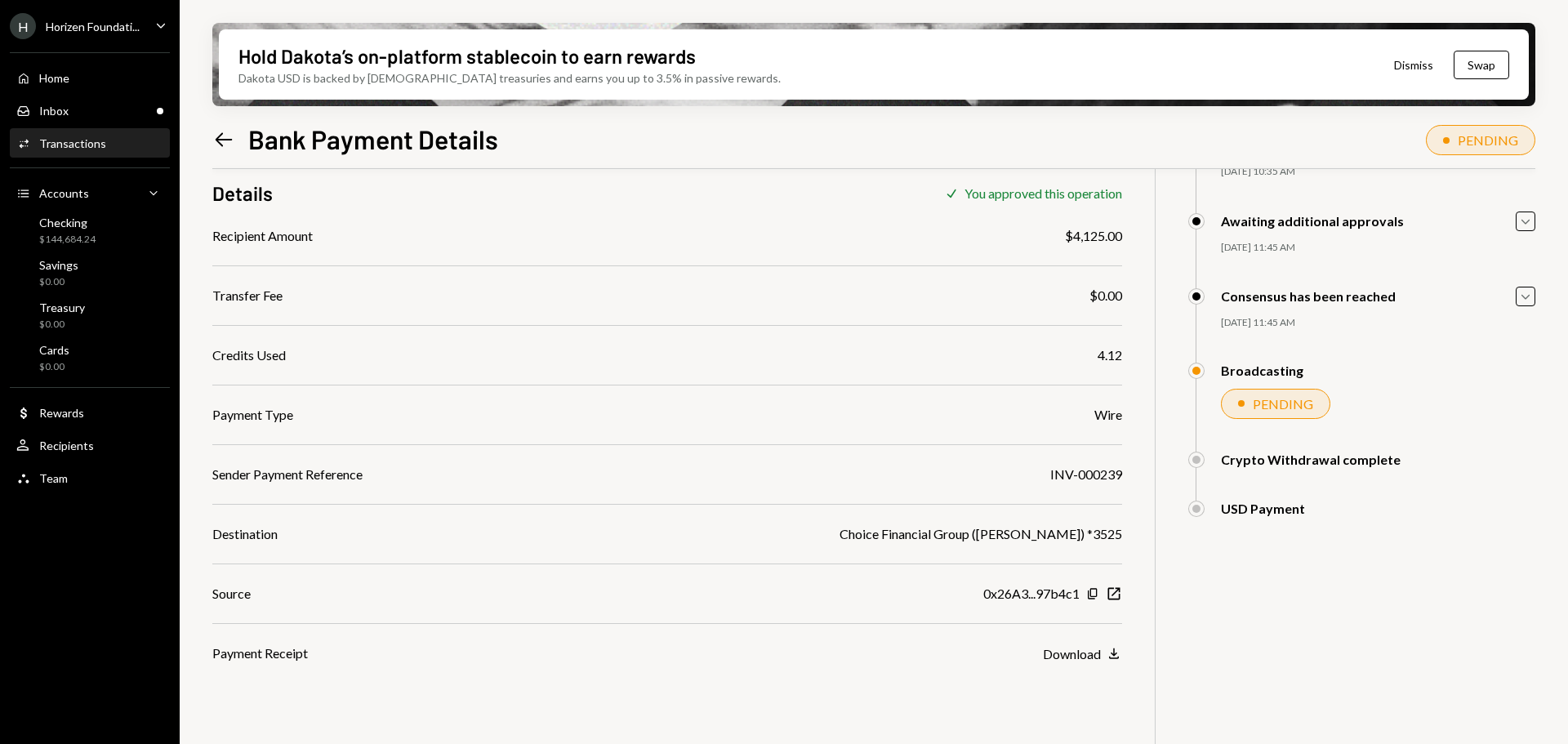
scroll to position [130, 0]
click at [55, 110] on div "Inbox" at bounding box center [53, 110] width 29 height 14
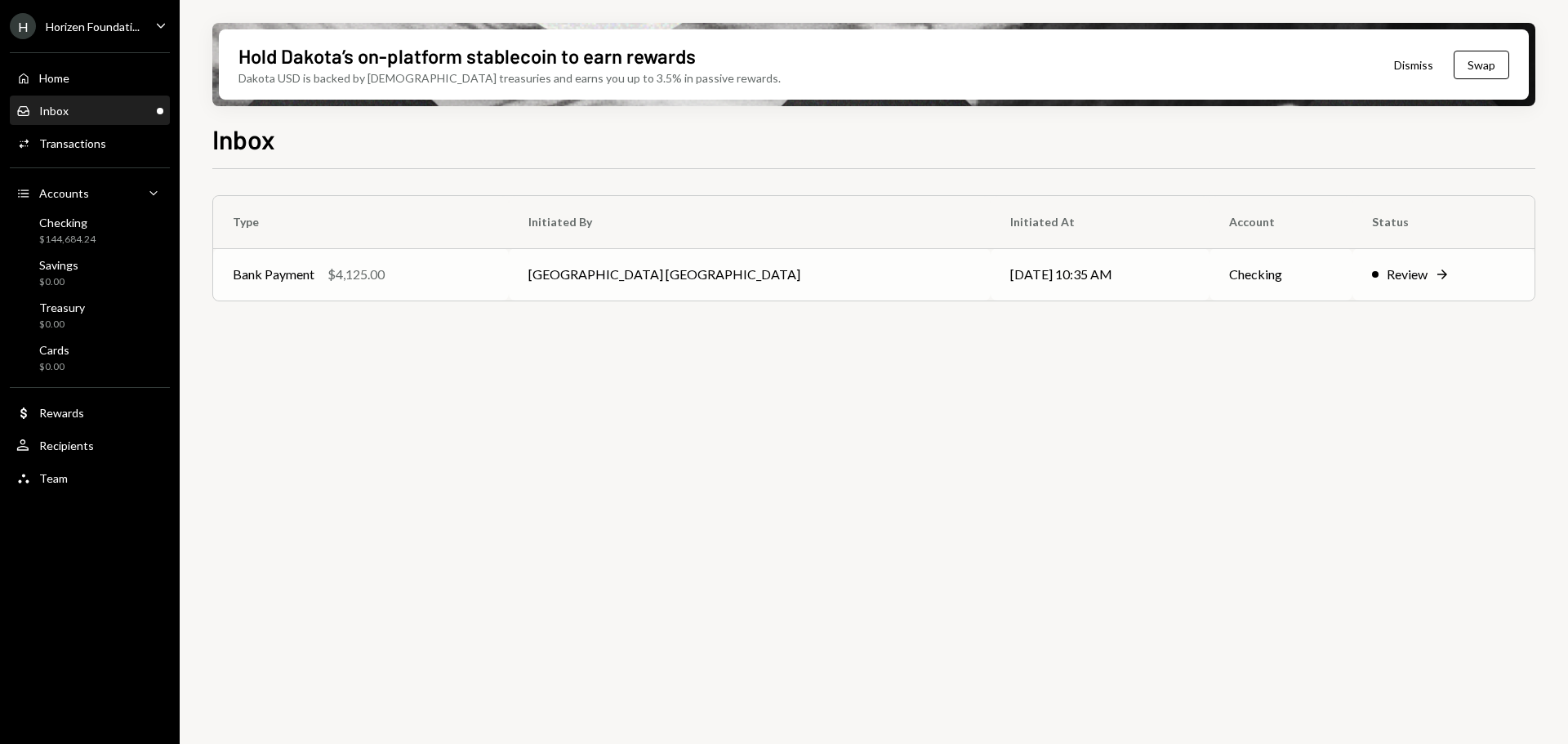
click at [489, 280] on div "Bank Payment $4,125.00" at bounding box center [360, 275] width 256 height 20
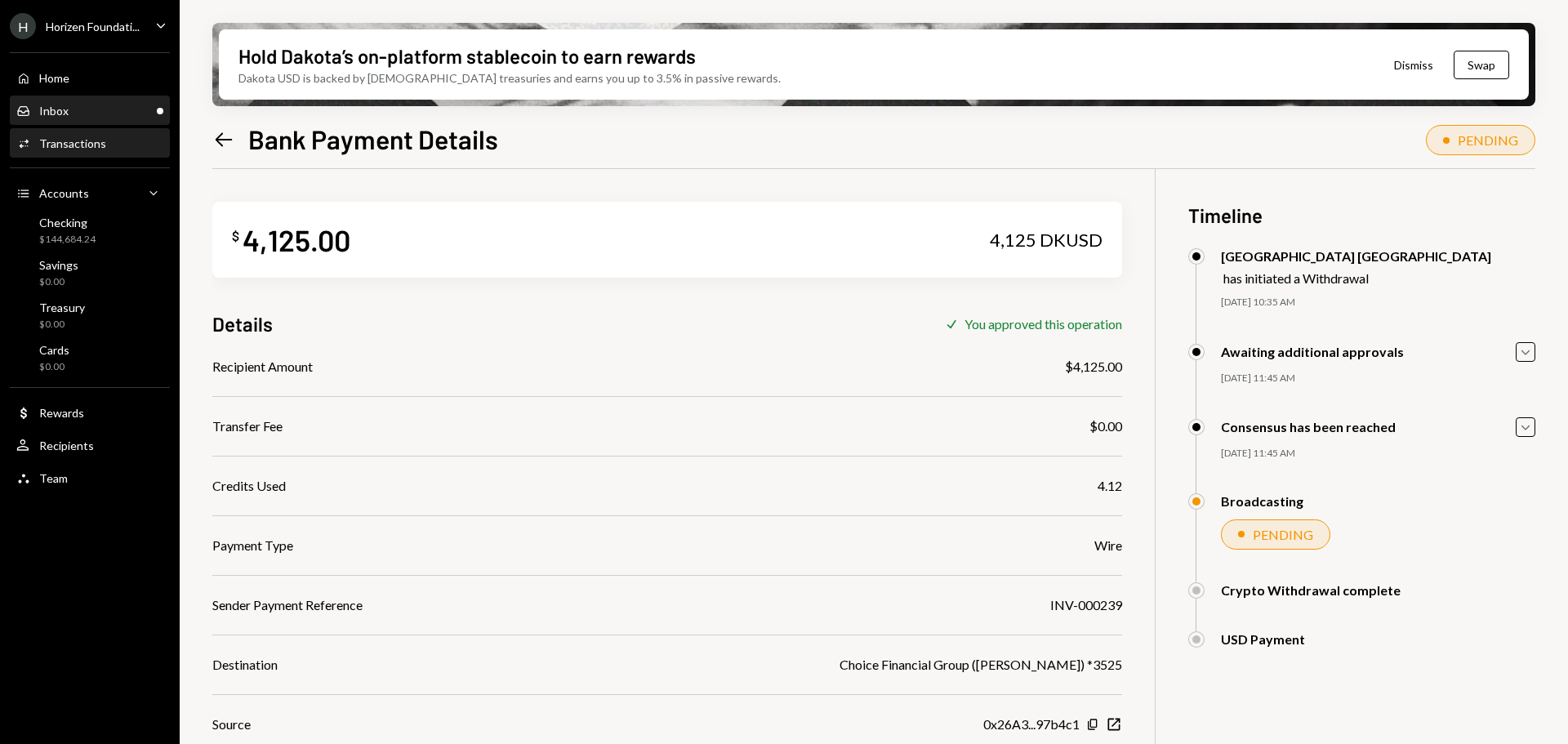
click at [76, 115] on div "Inbox Inbox" at bounding box center [90, 111] width 147 height 15
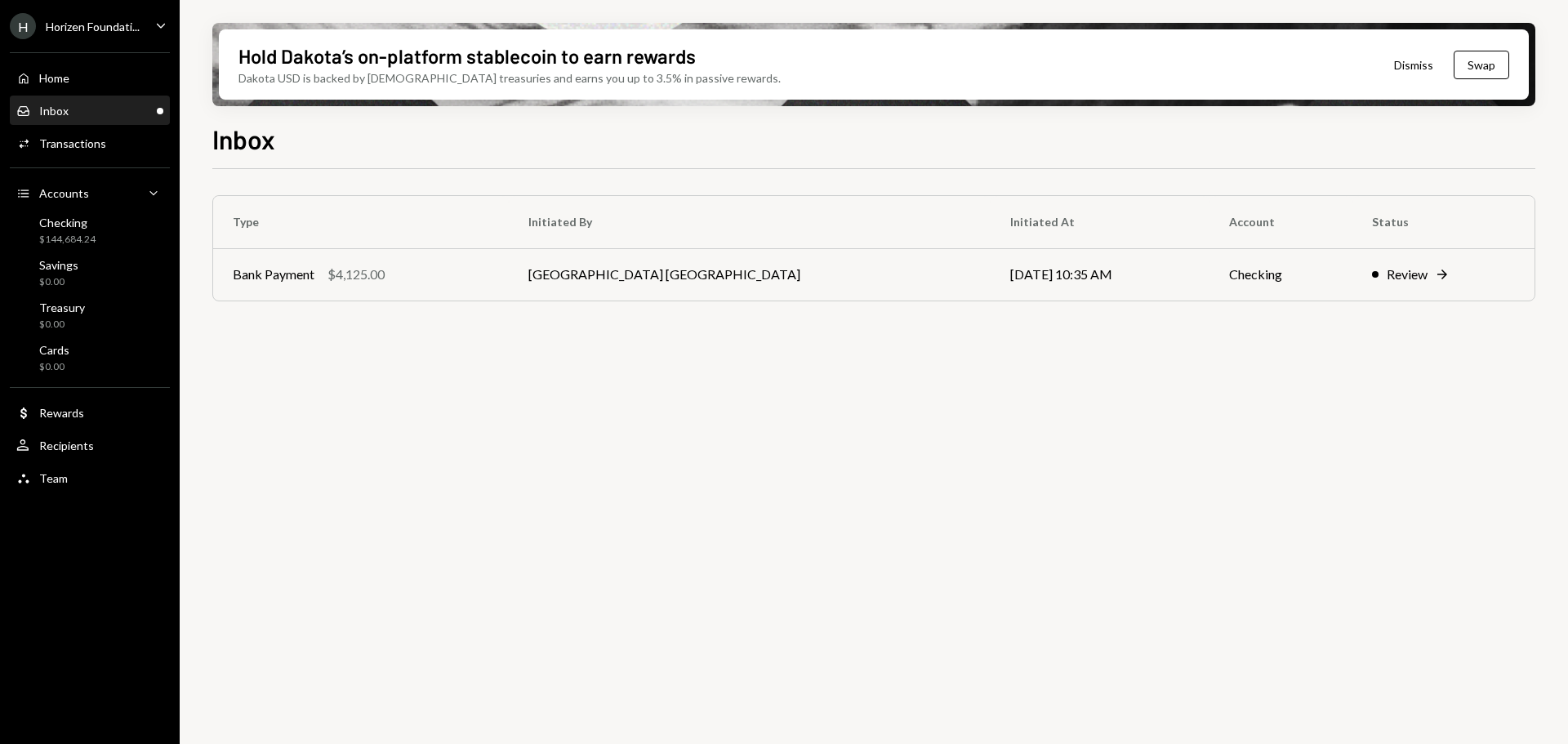
click at [76, 108] on div "Inbox Inbox" at bounding box center [90, 111] width 147 height 15
click at [334, 287] on td "Bank Payment $4,125.00" at bounding box center [361, 274] width 296 height 52
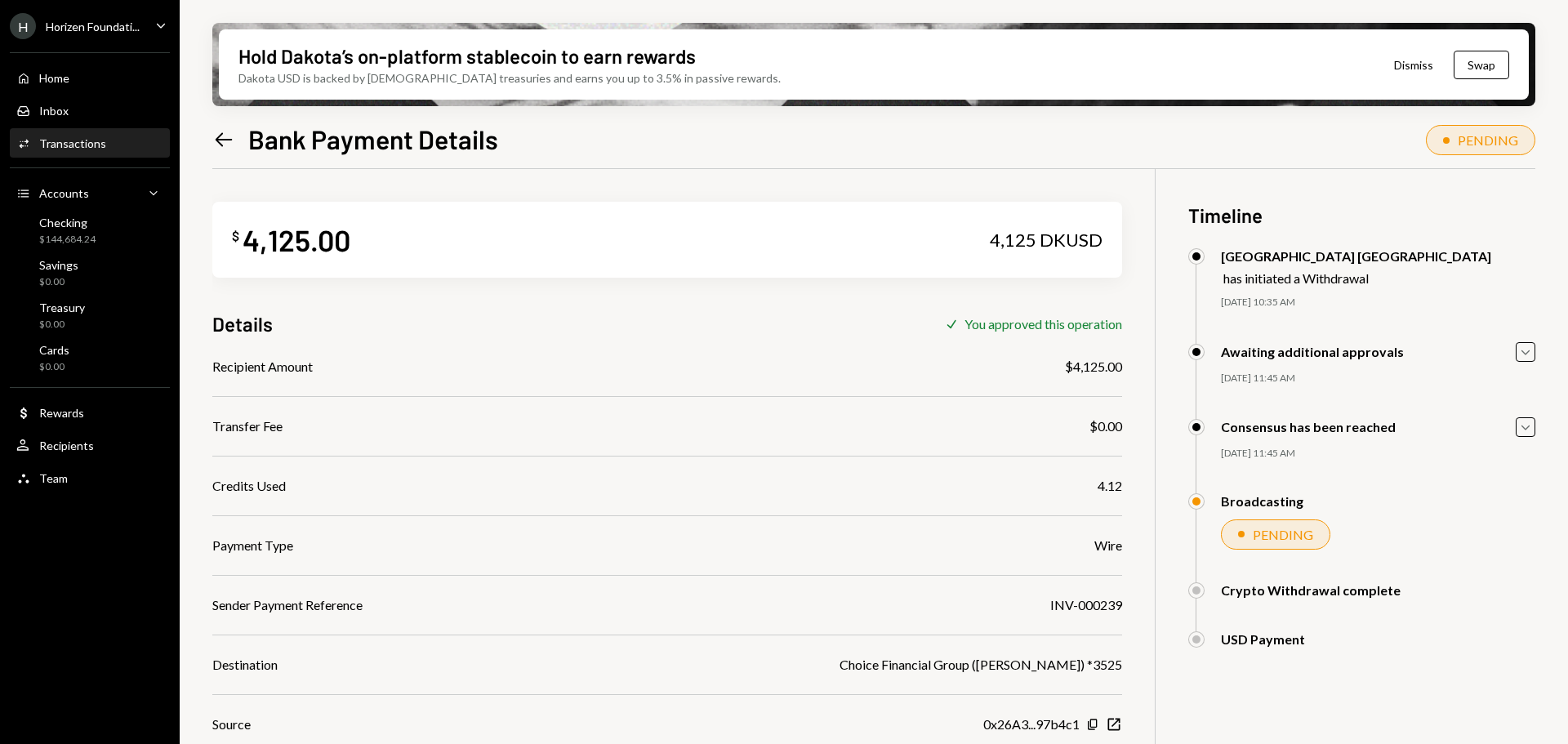
click at [1280, 424] on div "Consensus has been reached" at bounding box center [1308, 427] width 175 height 16
click at [1529, 351] on icon "Caret Down" at bounding box center [1526, 352] width 18 height 18
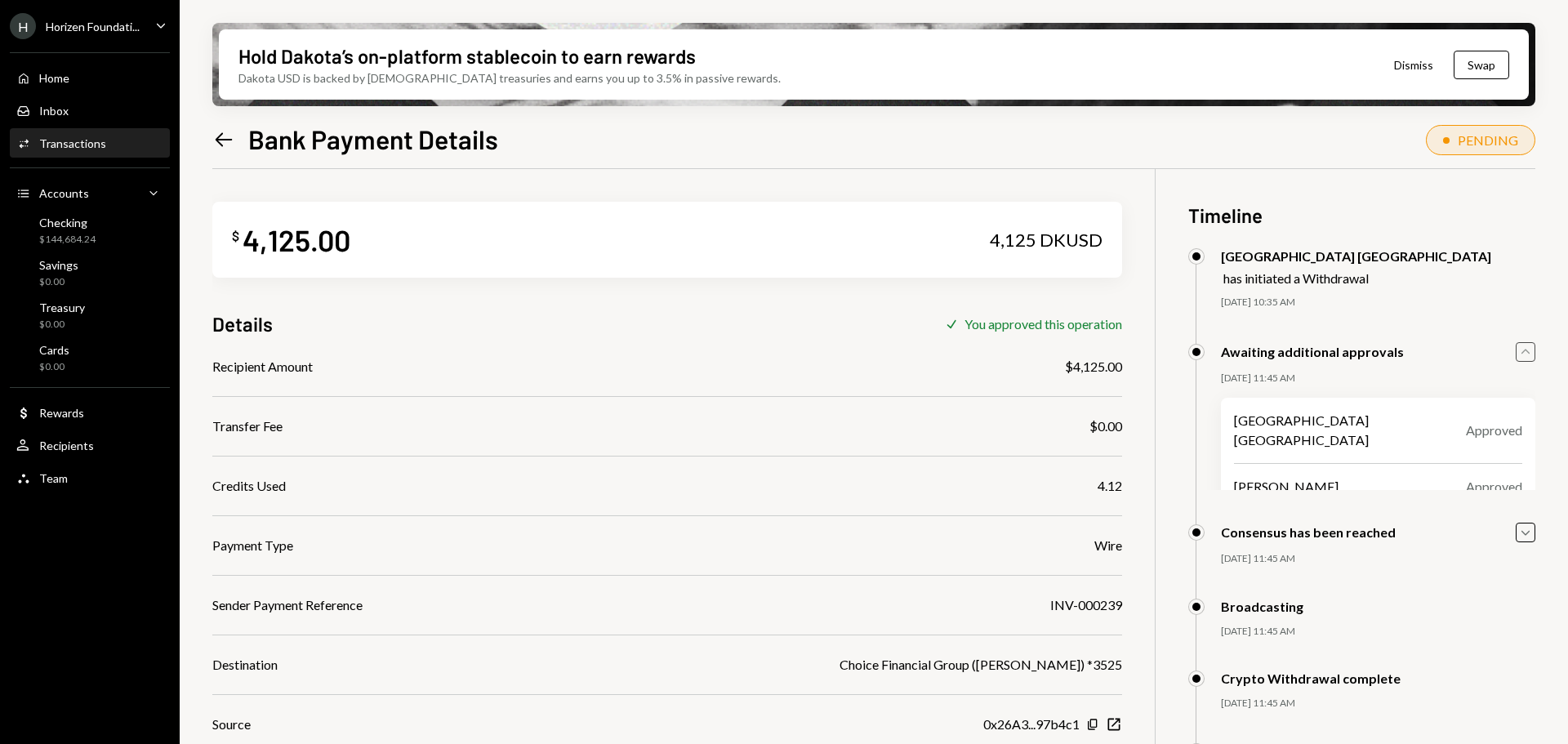
scroll to position [130, 0]
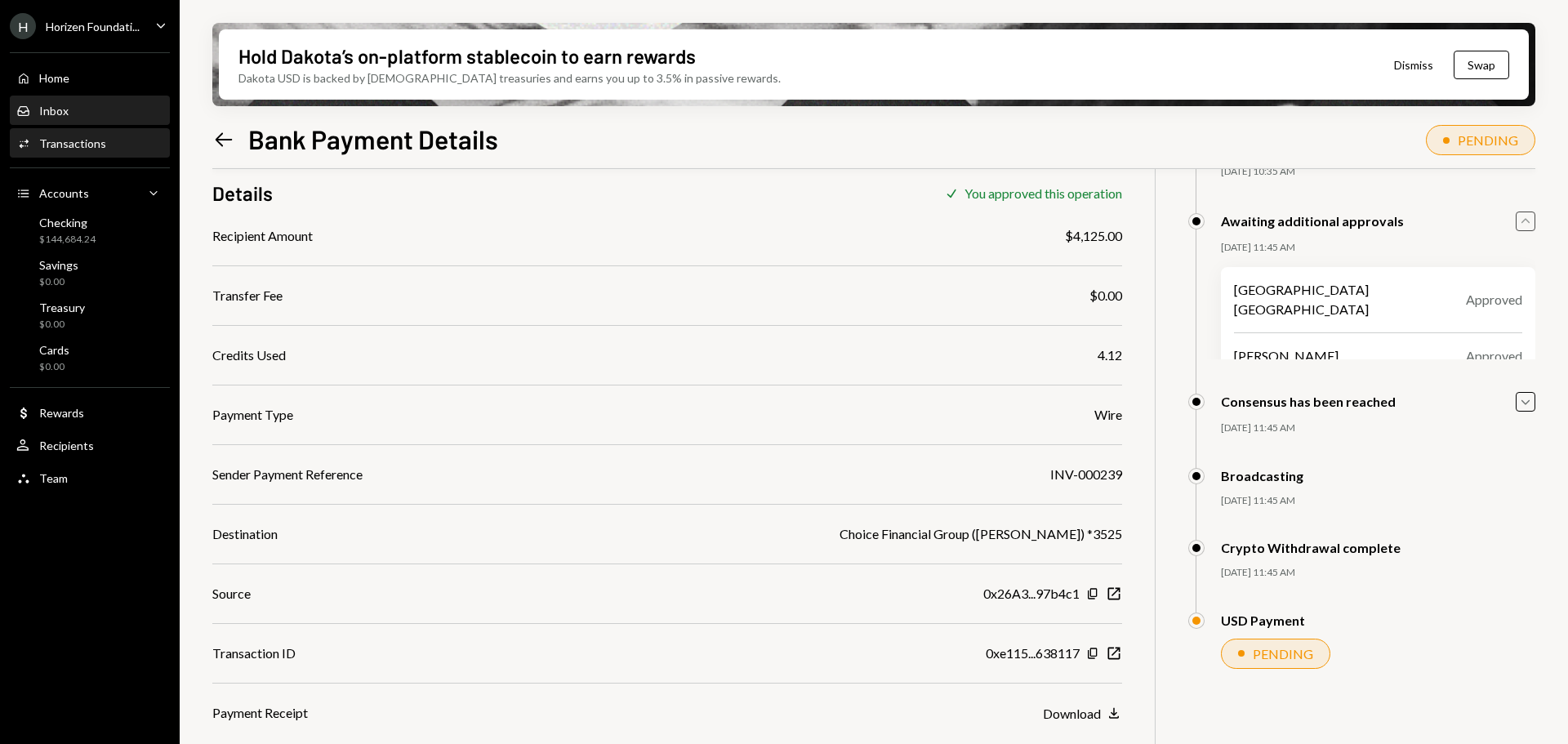
click at [52, 104] on div "Inbox" at bounding box center [53, 110] width 29 height 14
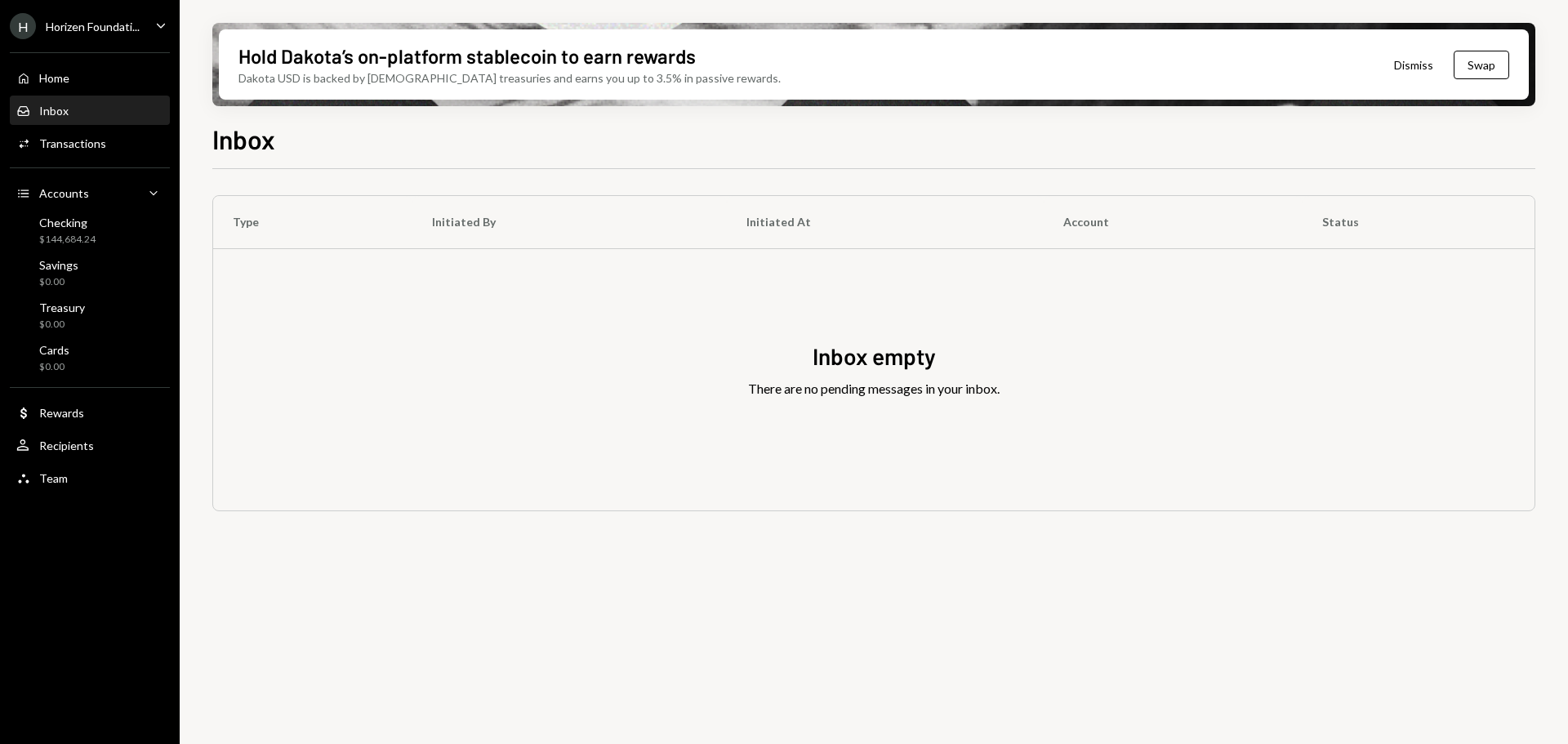
click at [71, 96] on link "Inbox Inbox" at bounding box center [90, 110] width 160 height 29
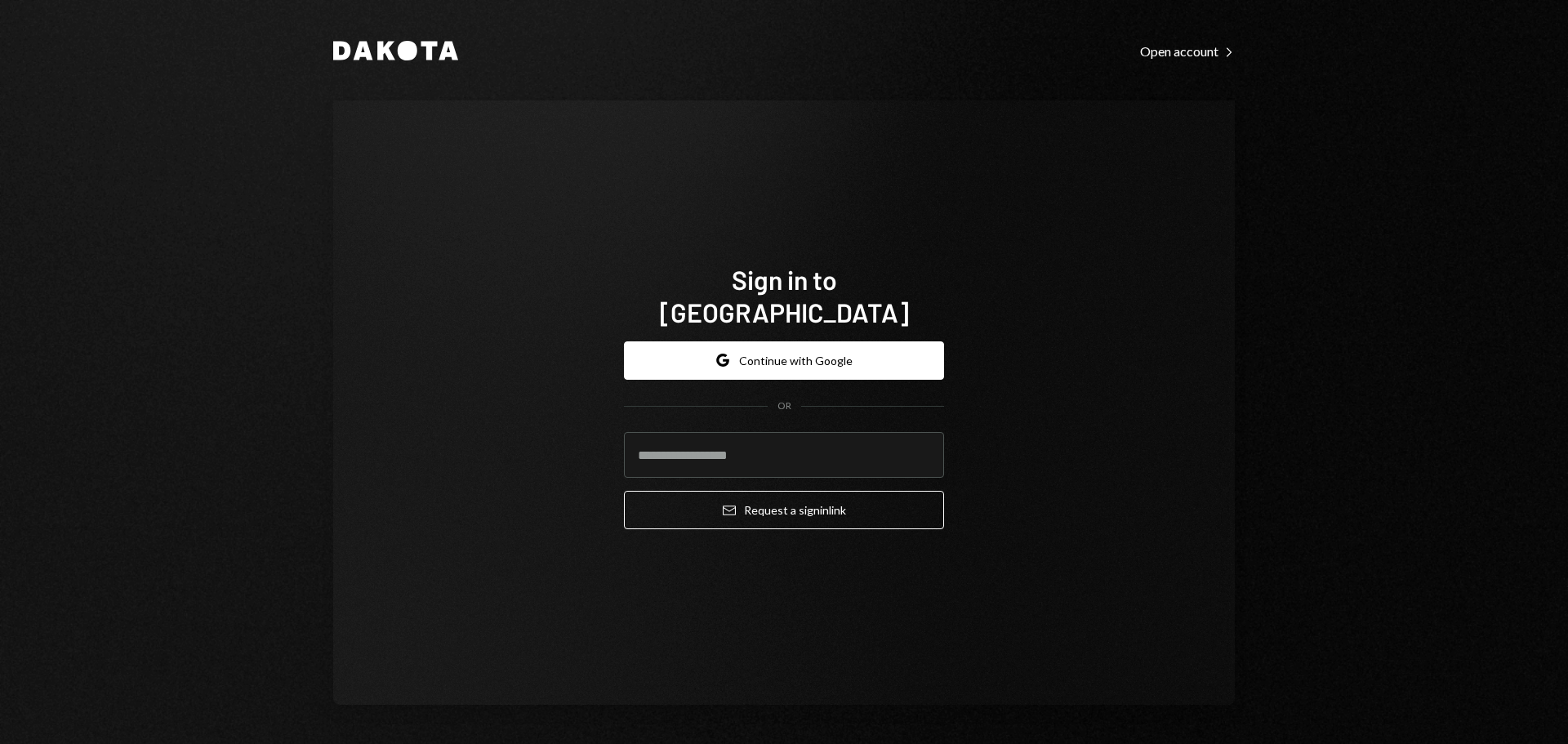
click at [1077, 125] on div "Sign in to Dakota Google Continue with Google OR Email Request a sign in link" at bounding box center [784, 403] width 901 height 604
click at [735, 442] on input "email" at bounding box center [784, 455] width 320 height 46
click at [548, 117] on div "Sign in to Dakota Google Continue with Google OR Email Request a sign in link" at bounding box center [784, 403] width 901 height 604
drag, startPoint x: 699, startPoint y: 441, endPoint x: 699, endPoint y: 457, distance: 16.0
click at [698, 441] on input "email" at bounding box center [784, 455] width 320 height 46
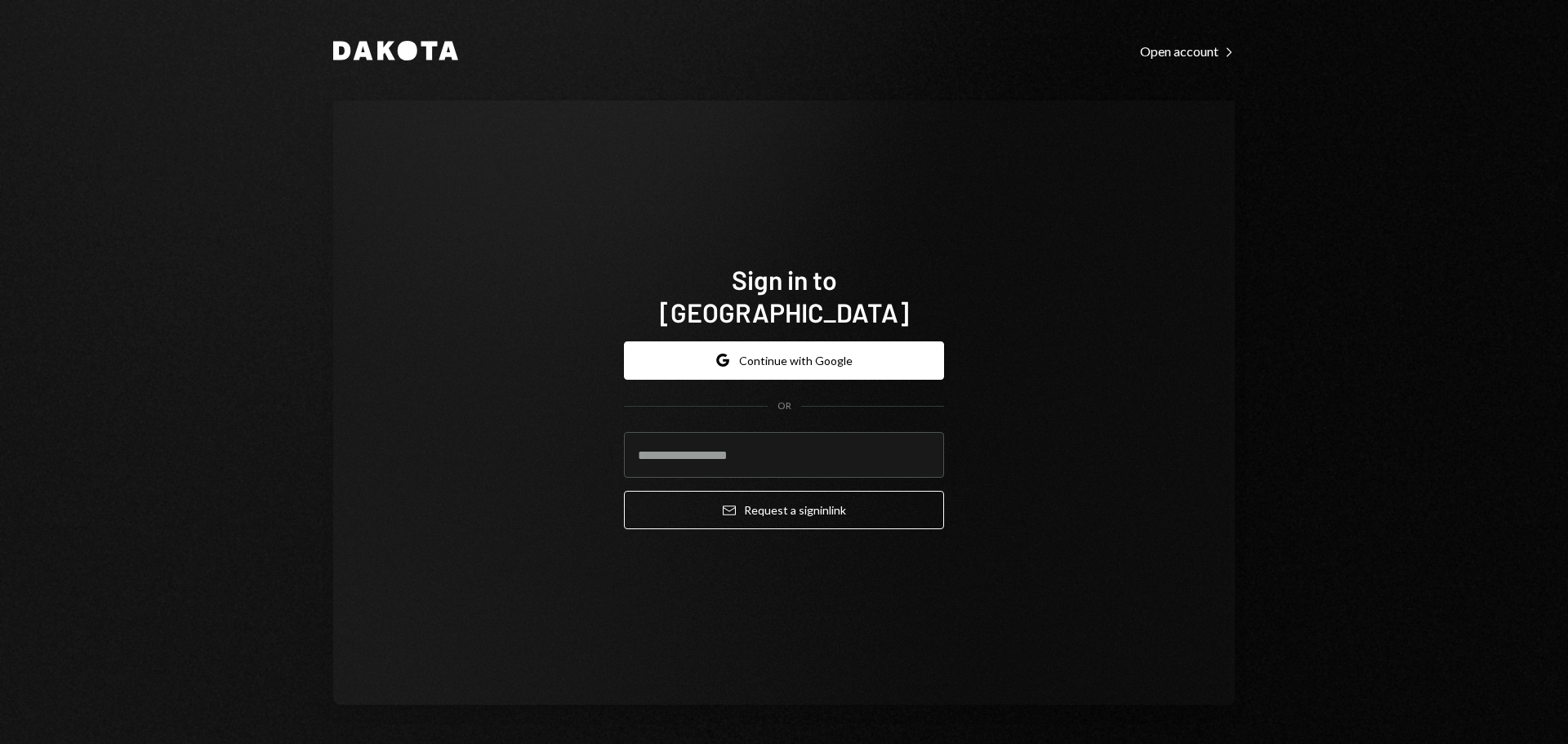
type input "**********"
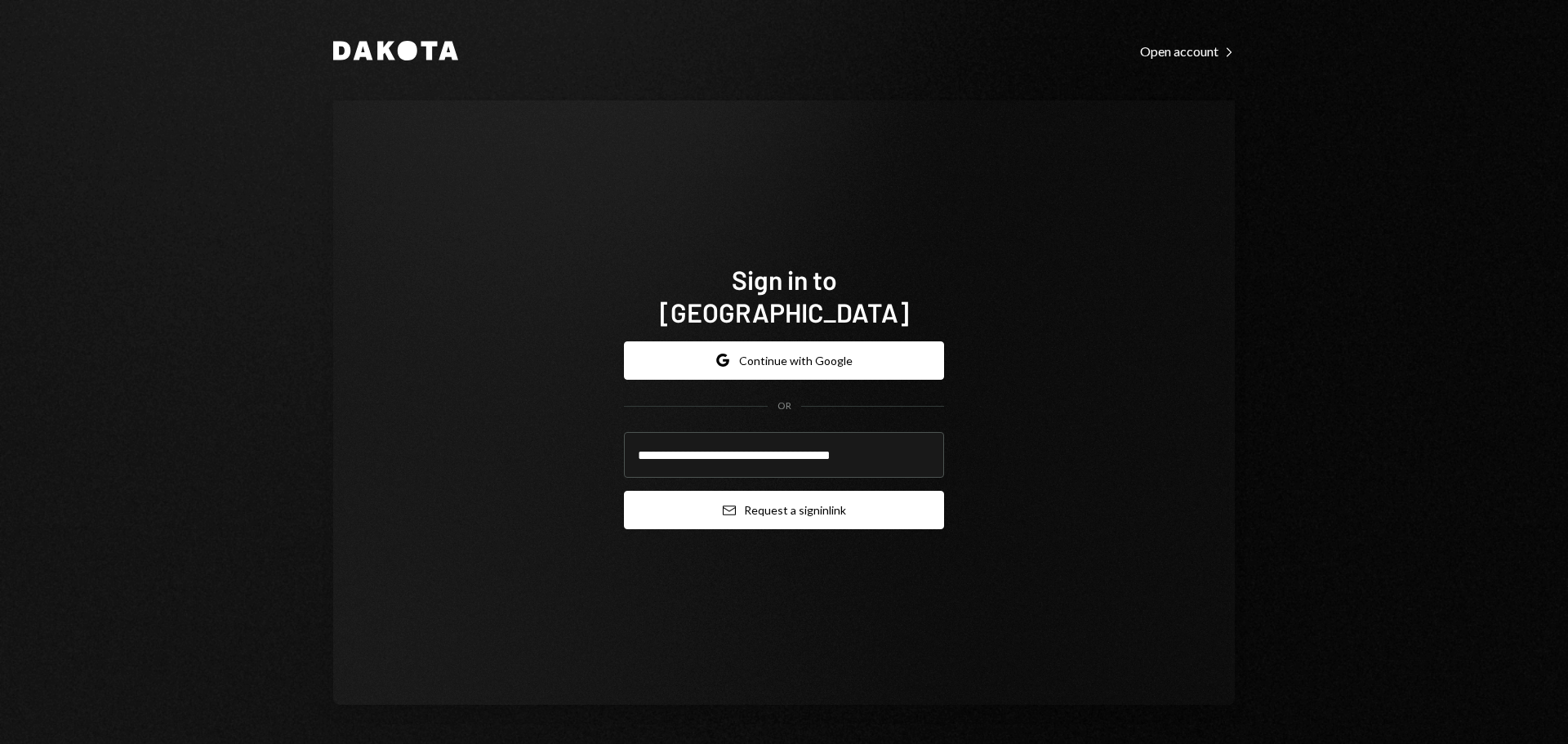
click at [895, 501] on button "Email Request a sign in link" at bounding box center [784, 510] width 320 height 38
